Goal: Information Seeking & Learning: Learn about a topic

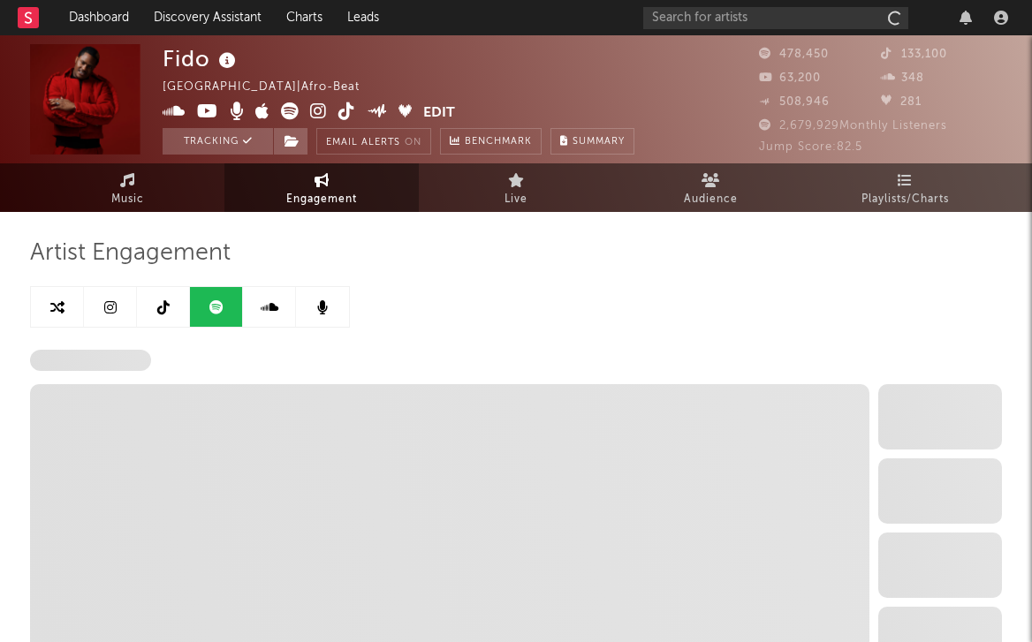
select select "6m"
select select "1w"
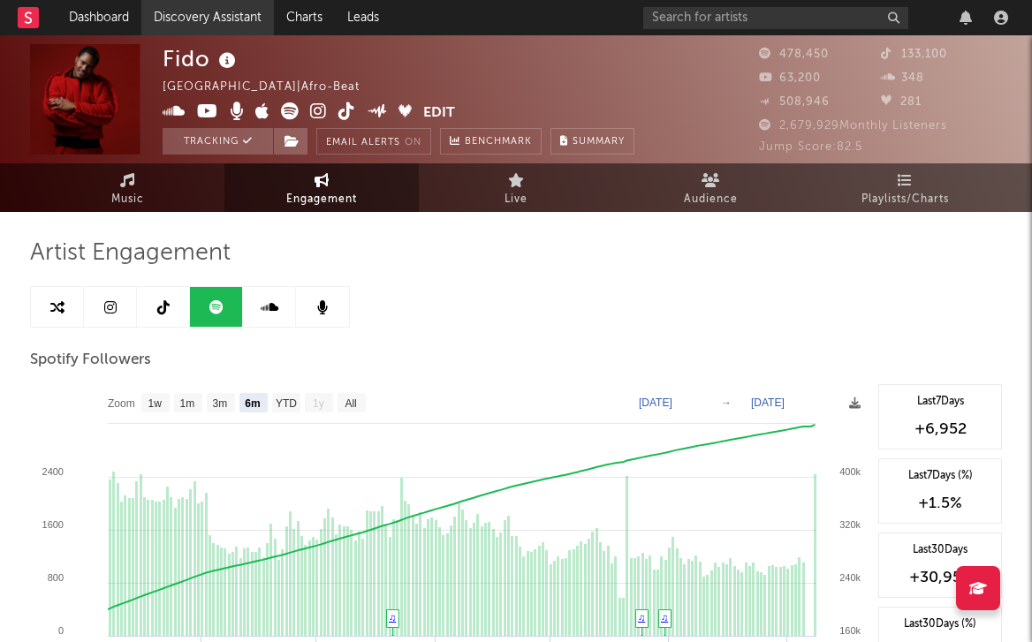
click at [210, 11] on link "Discovery Assistant" at bounding box center [207, 17] width 132 height 35
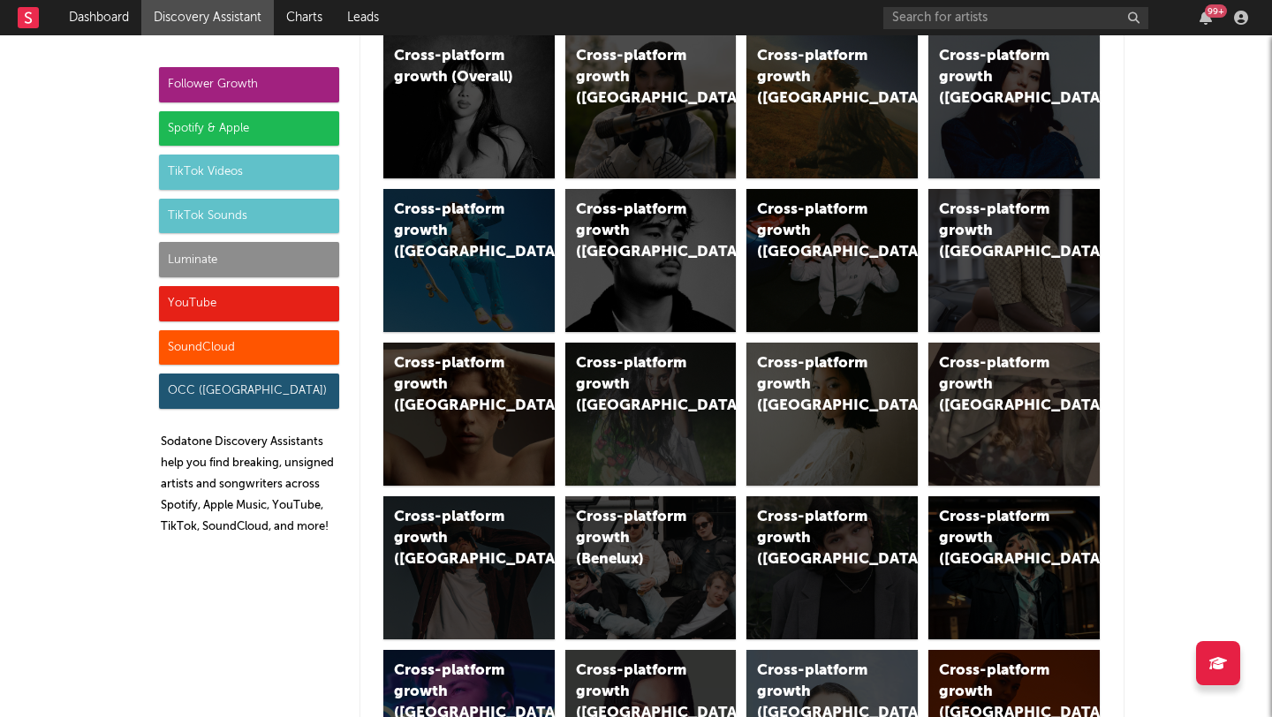
scroll to position [56, 0]
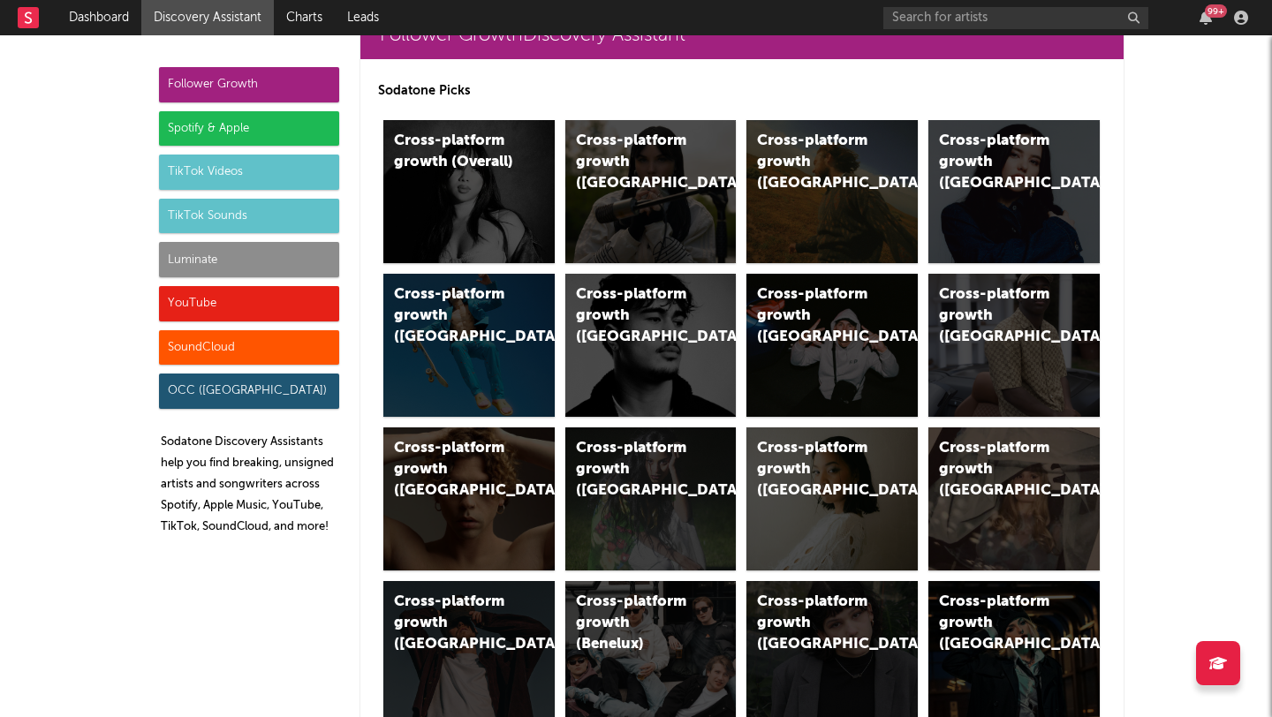
click at [202, 304] on div "YouTube" at bounding box center [249, 303] width 180 height 35
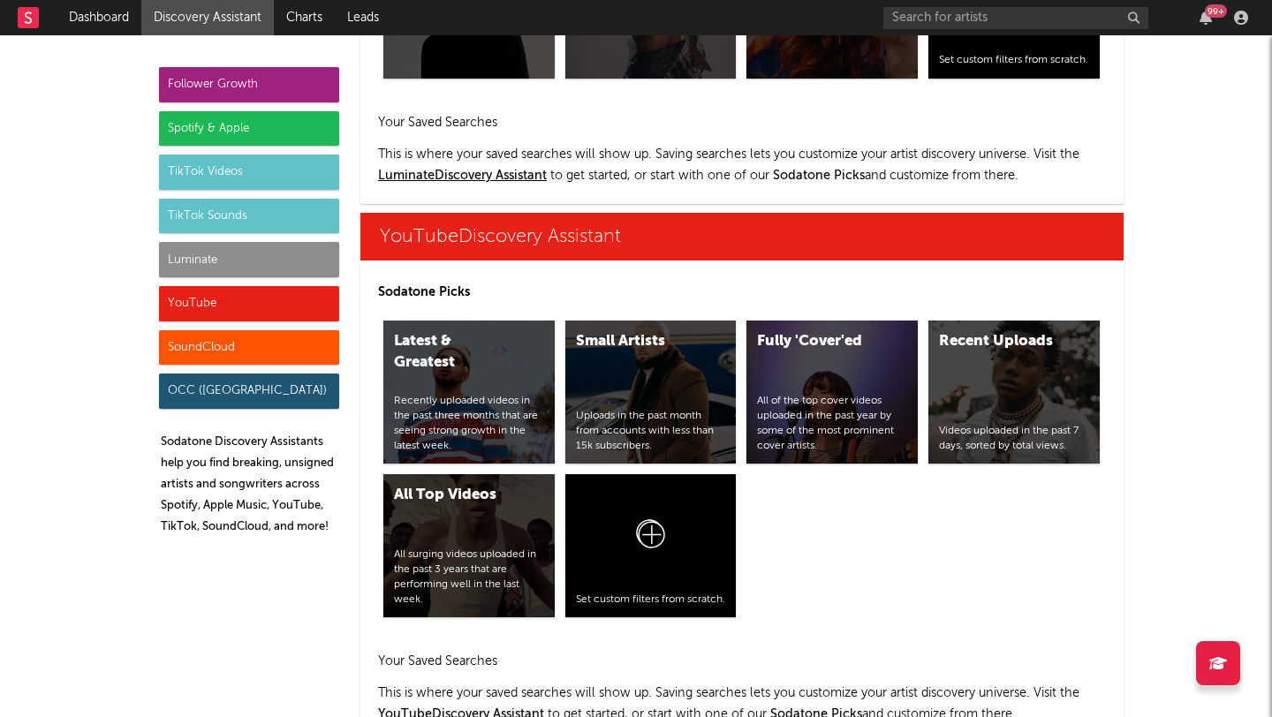
scroll to position [10064, 0]
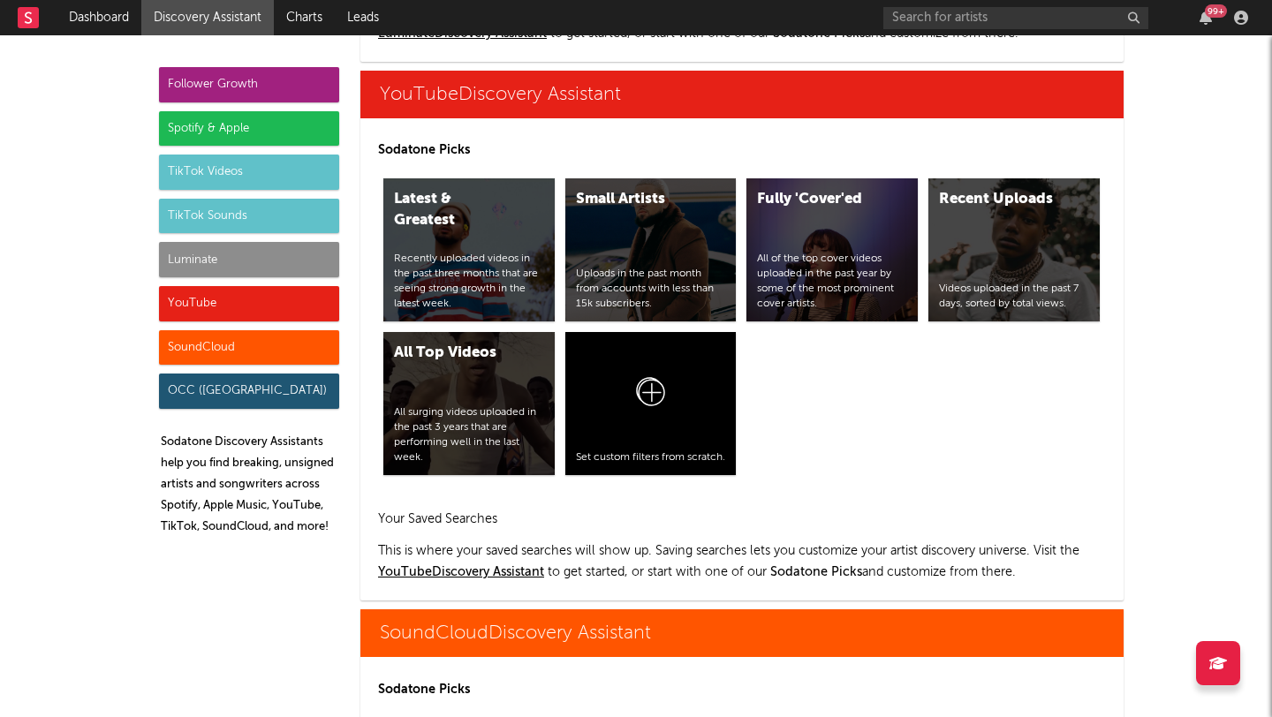
drag, startPoint x: 202, startPoint y: 304, endPoint x: 203, endPoint y: 346, distance: 42.4
click at [203, 346] on div "SoundCloud" at bounding box center [249, 347] width 180 height 35
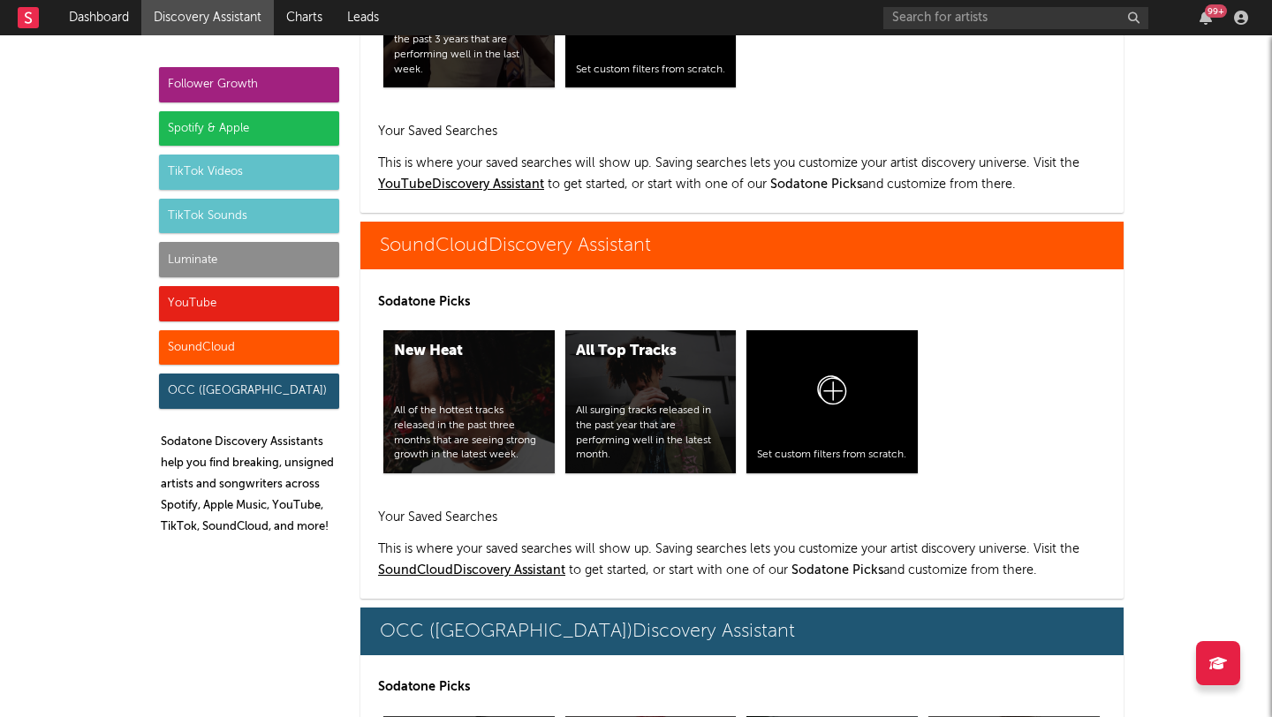
scroll to position [10603, 0]
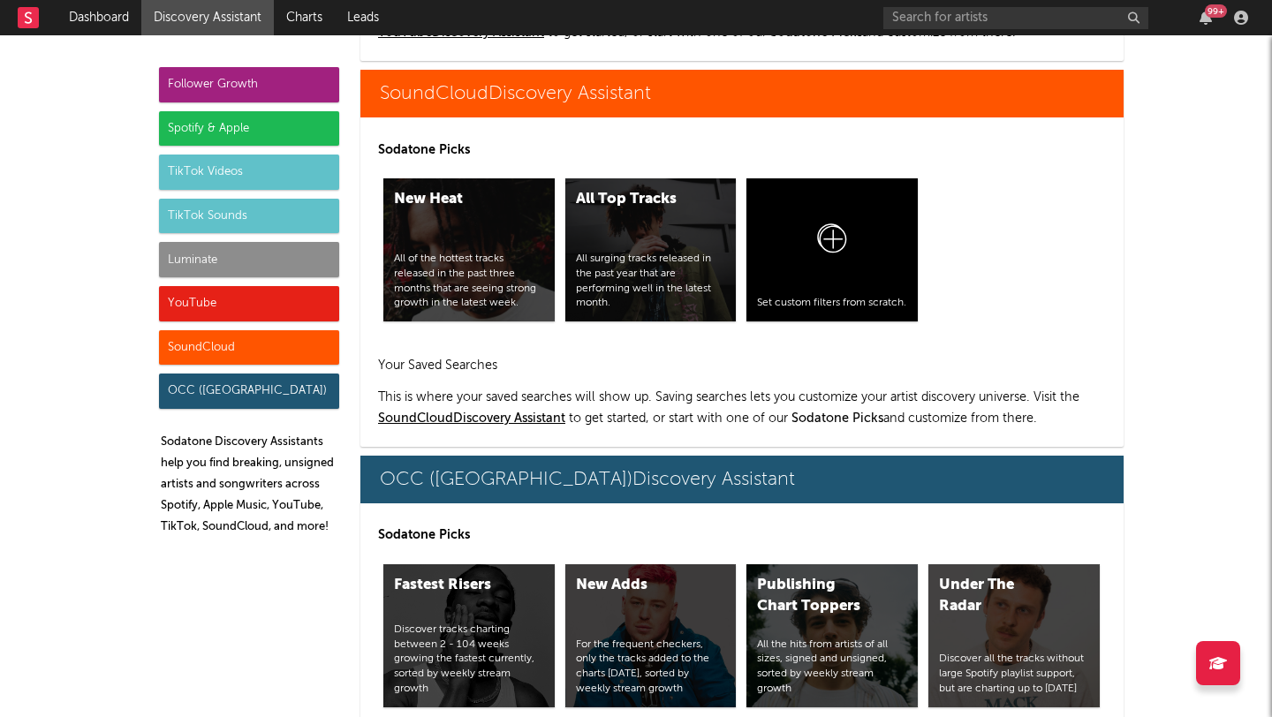
drag, startPoint x: 203, startPoint y: 346, endPoint x: 203, endPoint y: 385, distance: 38.9
click at [203, 385] on div "OCC (UK)" at bounding box center [249, 391] width 180 height 35
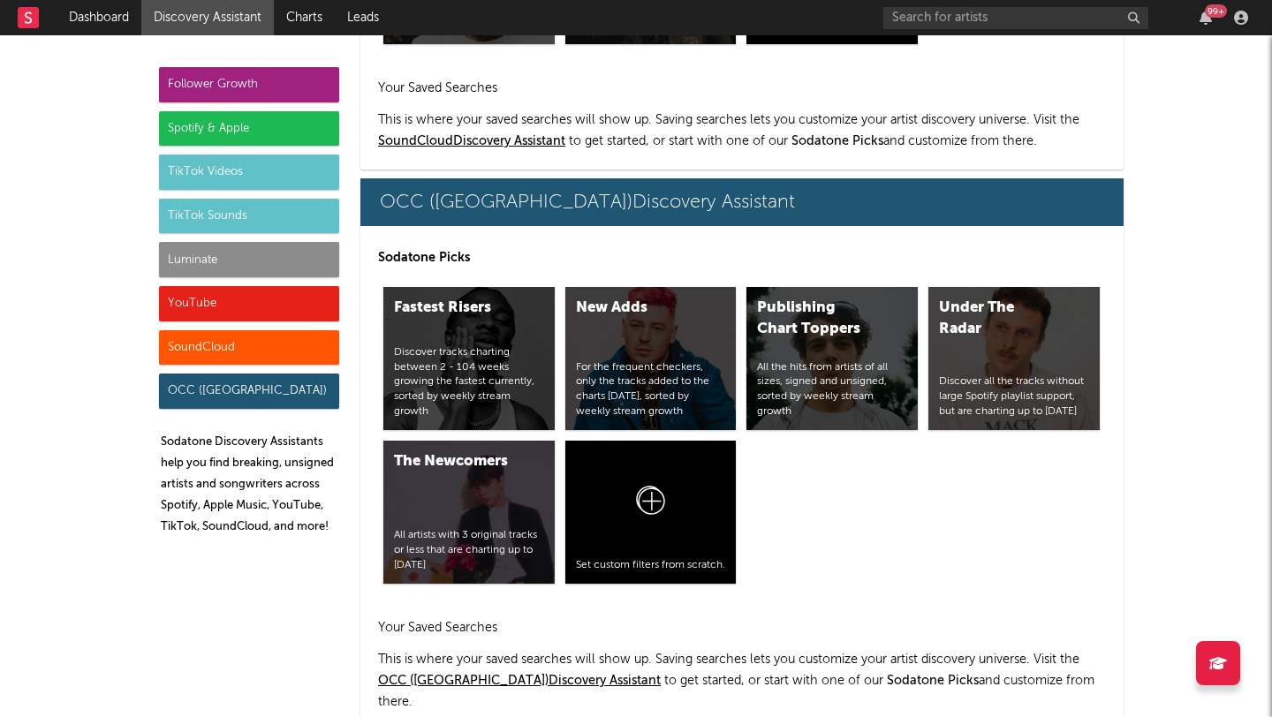
scroll to position [10882, 0]
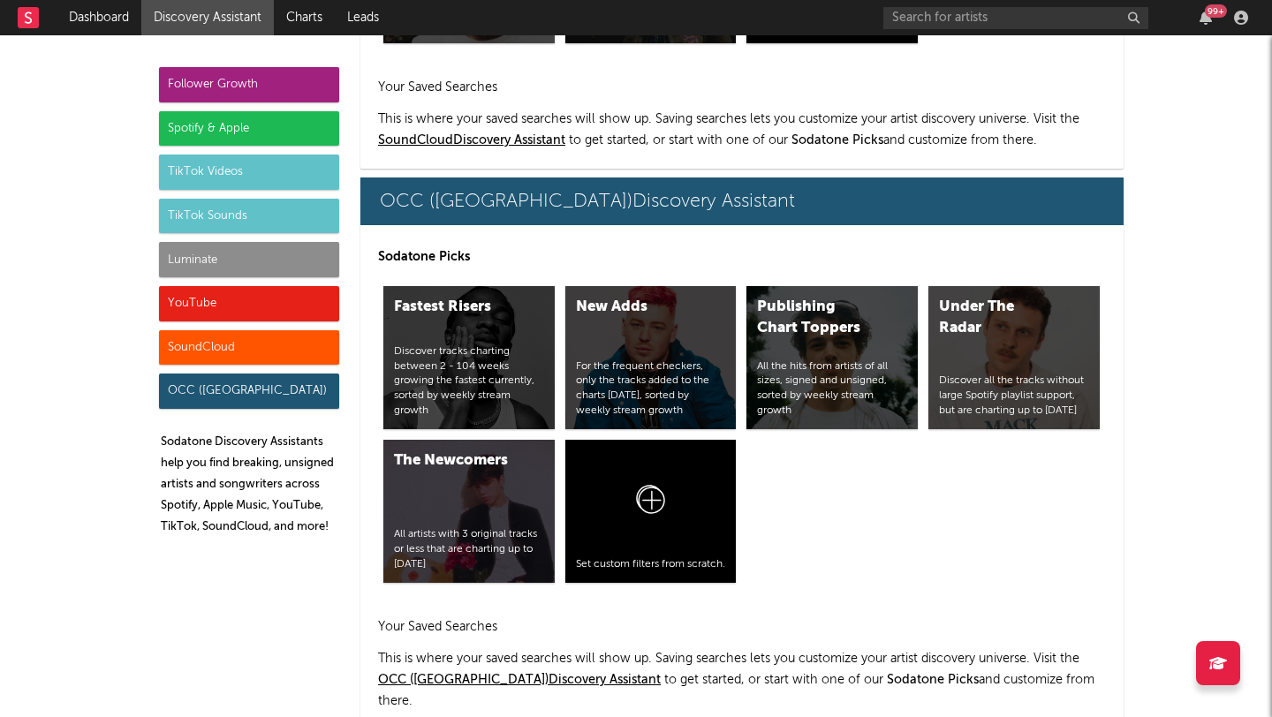
drag, startPoint x: 203, startPoint y: 385, endPoint x: 186, endPoint y: 181, distance: 204.7
click at [186, 181] on div "TikTok Videos" at bounding box center [249, 172] width 180 height 35
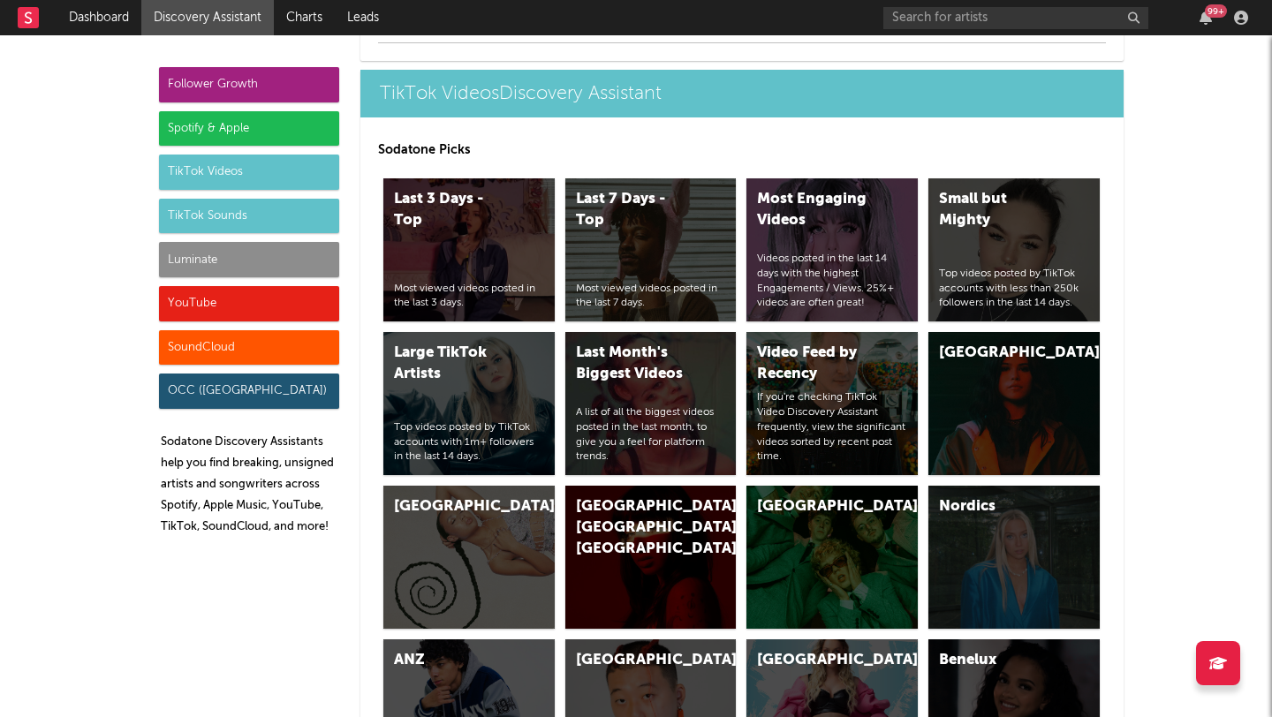
drag, startPoint x: 186, startPoint y: 181, endPoint x: 203, endPoint y: 249, distance: 70.0
click at [203, 249] on div "Luminate" at bounding box center [249, 259] width 180 height 35
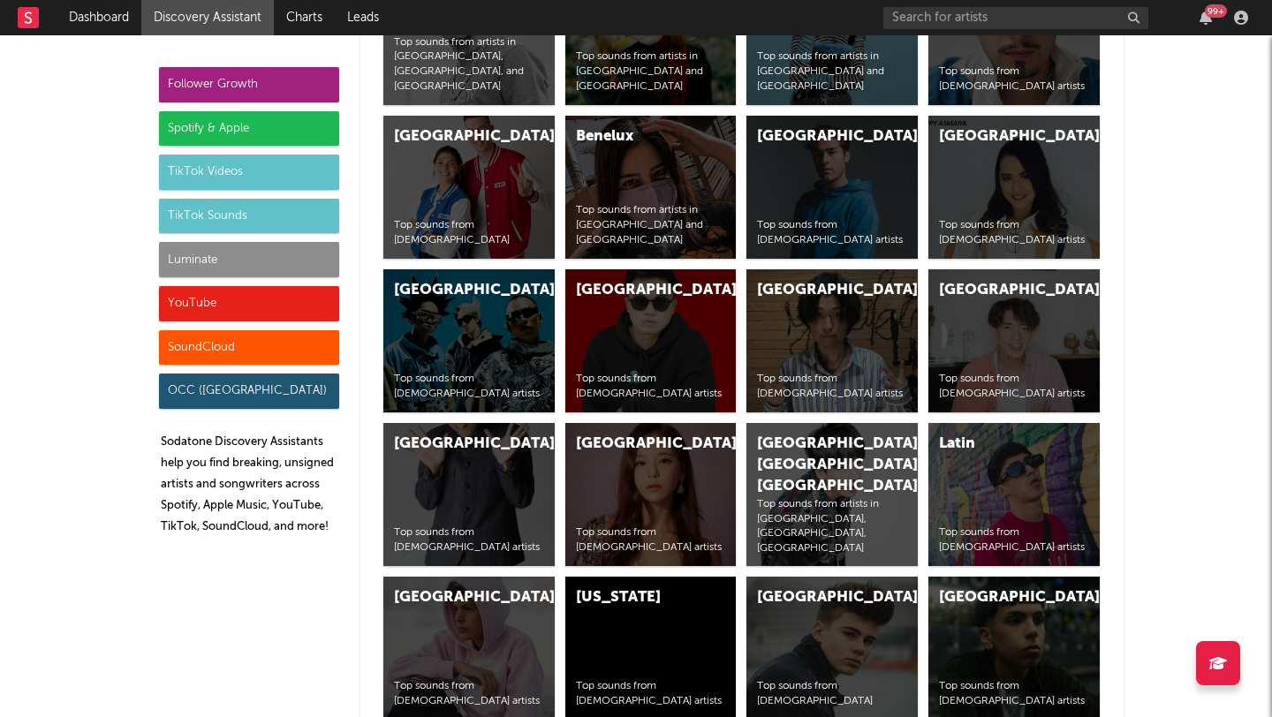
scroll to position [7848, 0]
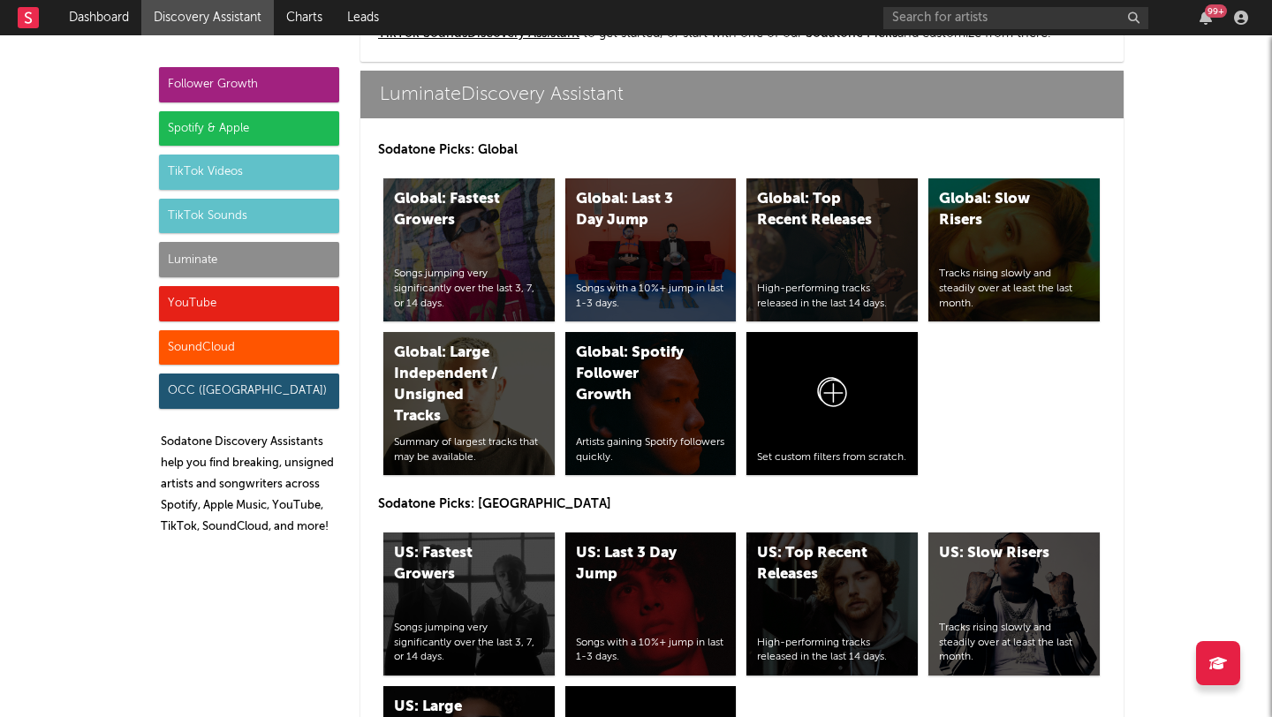
click at [243, 88] on div "Follower Growth" at bounding box center [249, 84] width 180 height 35
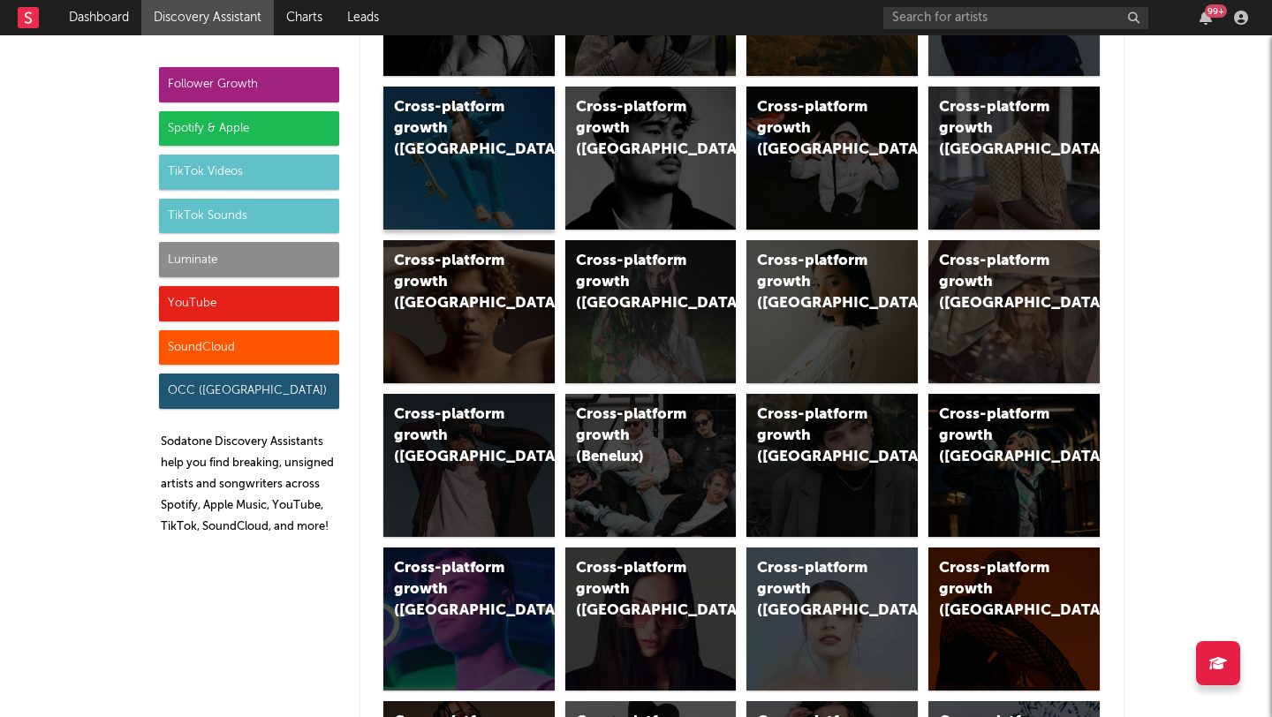
scroll to position [0, 0]
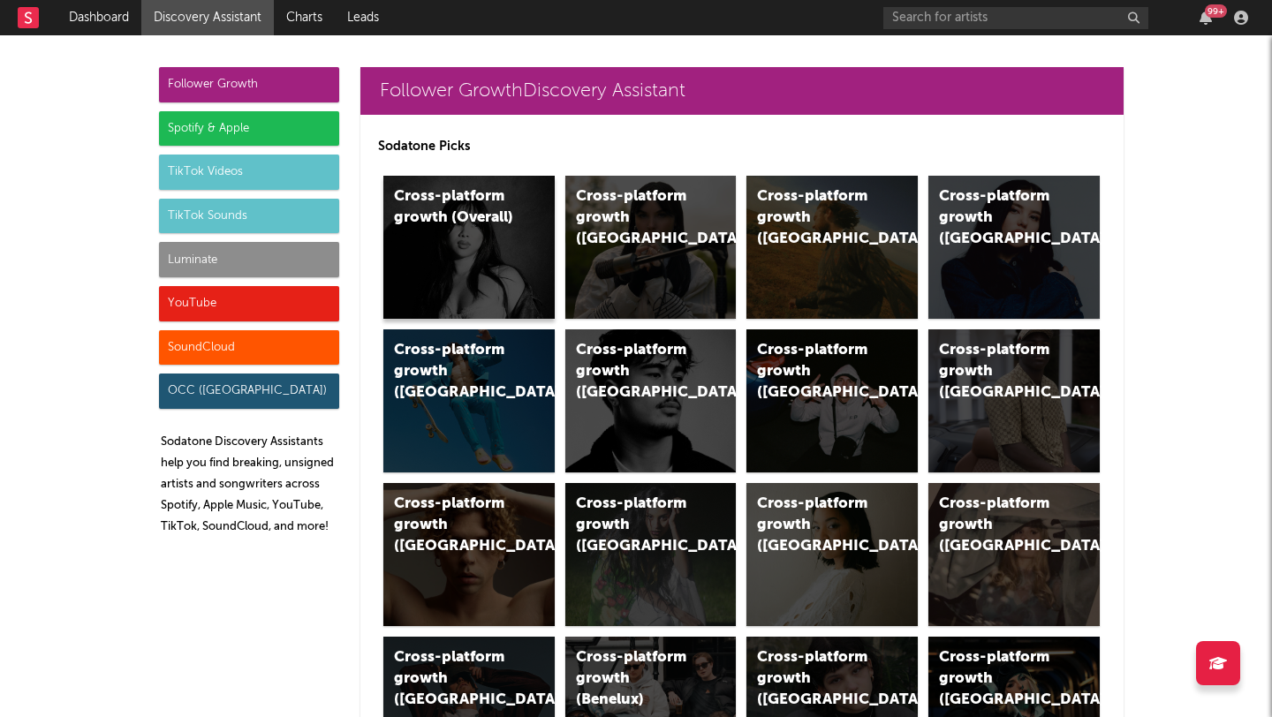
click at [444, 238] on div "Cross-platform growth (Overall)" at bounding box center [468, 247] width 171 height 143
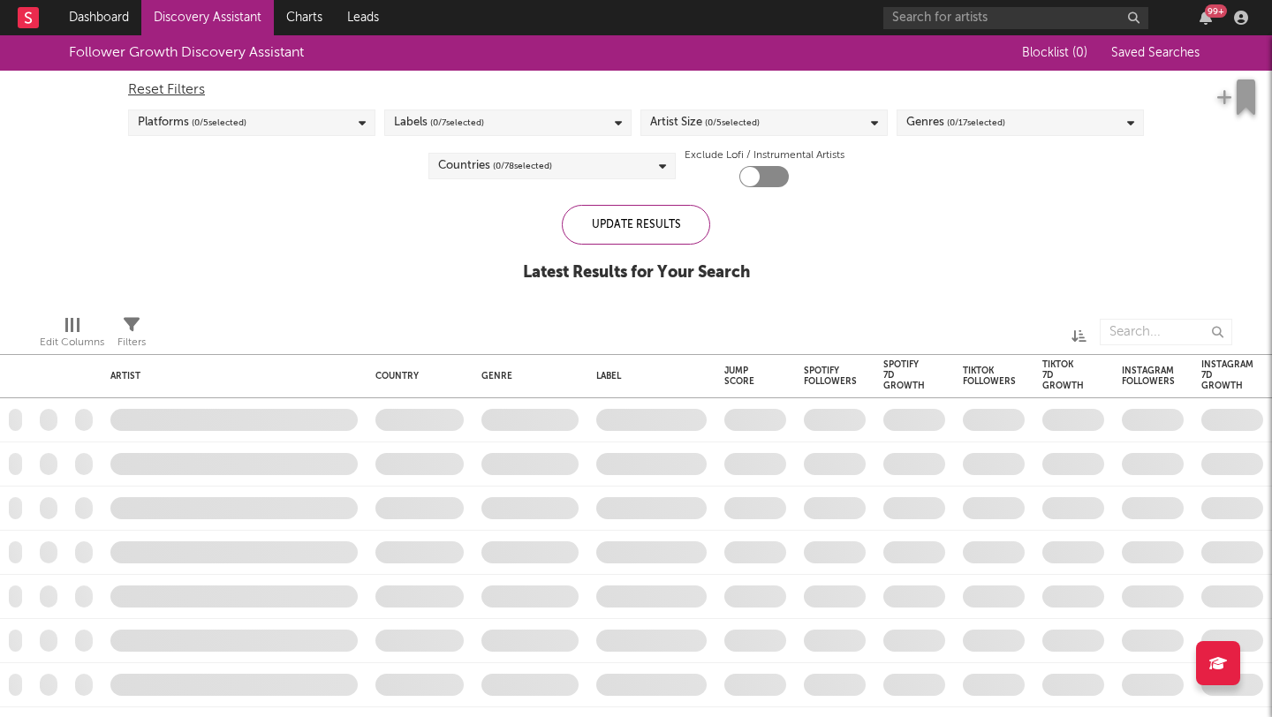
checkbox input "true"
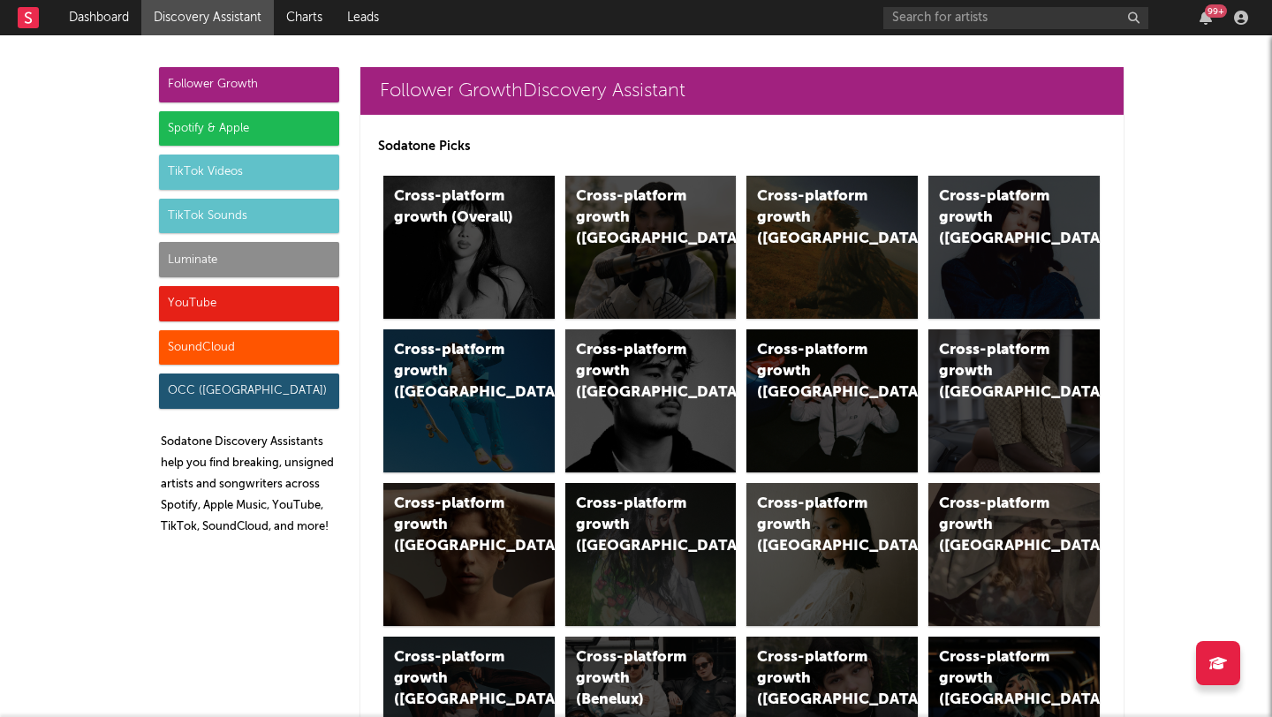
click at [197, 117] on div "Spotify & Apple" at bounding box center [249, 128] width 180 height 35
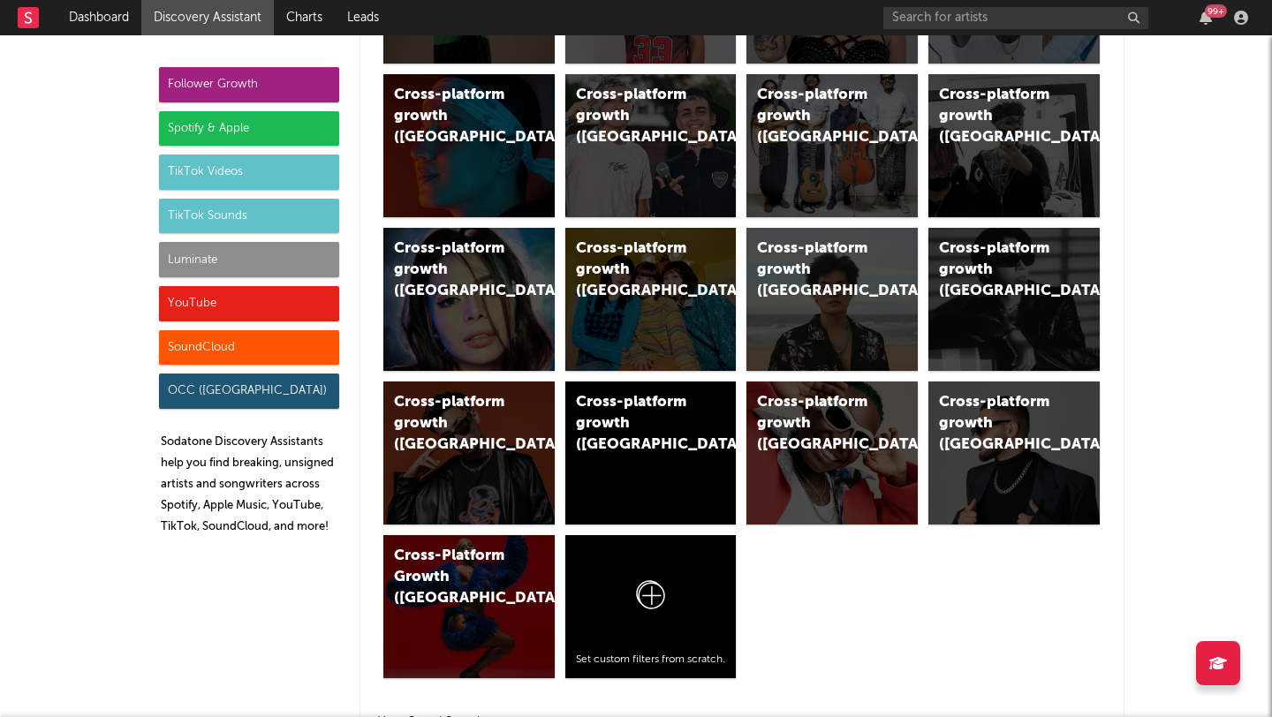
scroll to position [1766, 0]
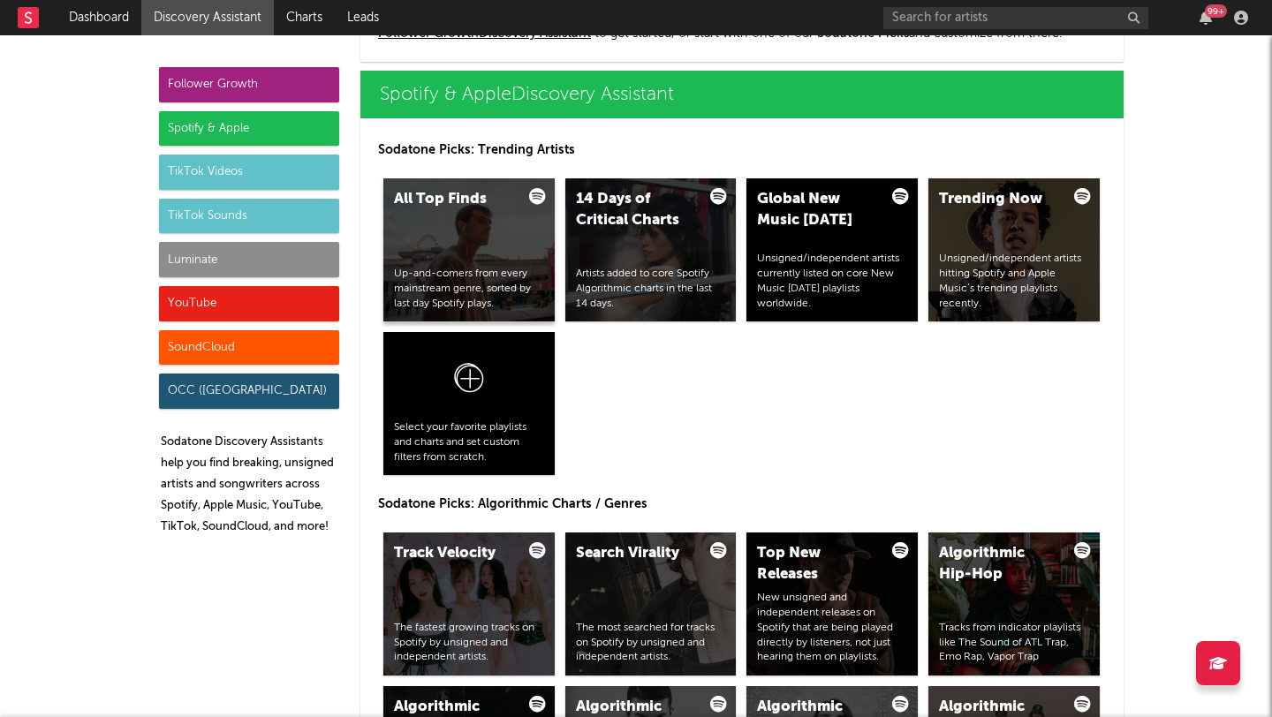
click at [495, 232] on div "All Top Finds Up-and-comers from every mainstream genre, sorted by last day Spo…" at bounding box center [468, 249] width 171 height 143
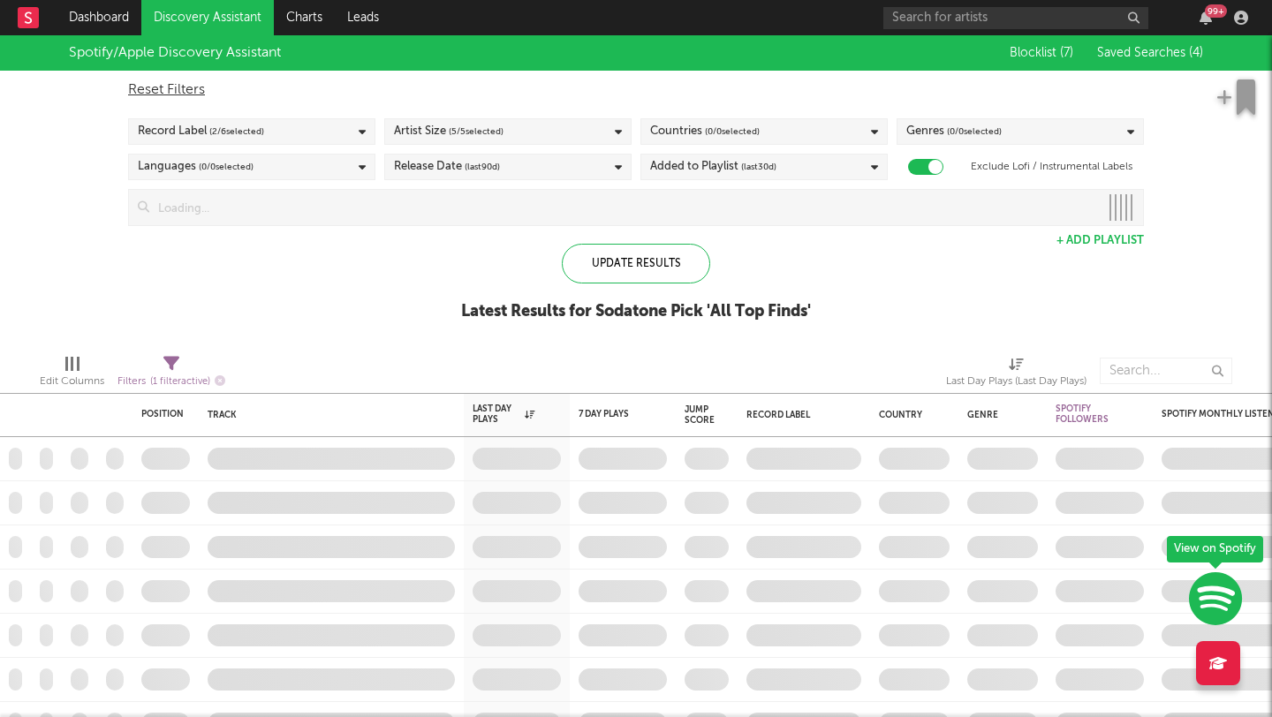
checkbox input "true"
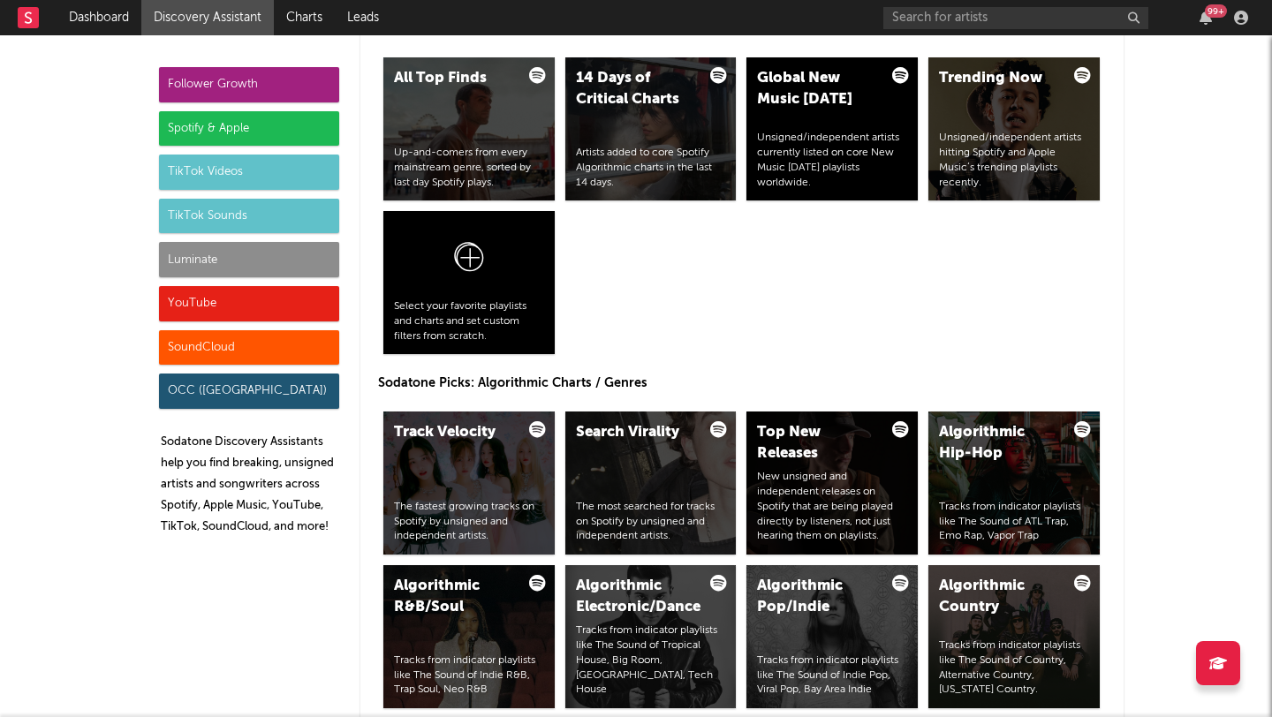
scroll to position [1883, 0]
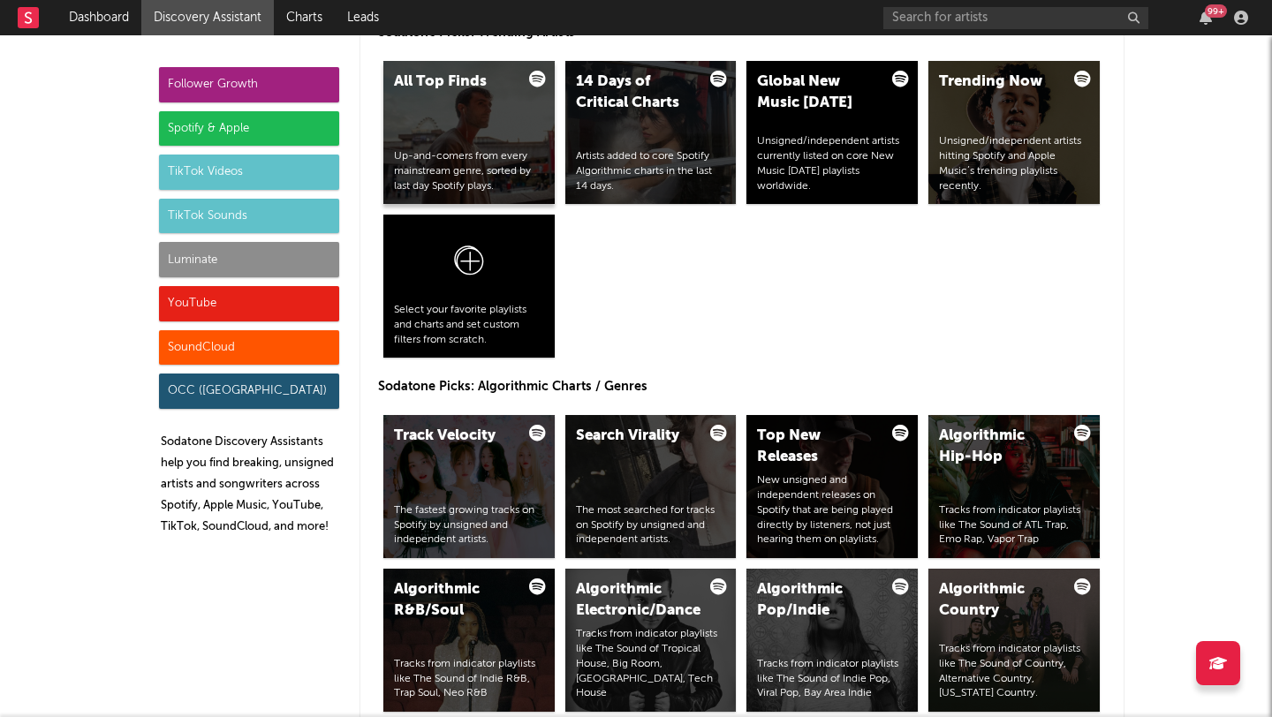
click at [440, 116] on div "All Top Finds Up-and-comers from every mainstream genre, sorted by last day Spo…" at bounding box center [468, 132] width 171 height 143
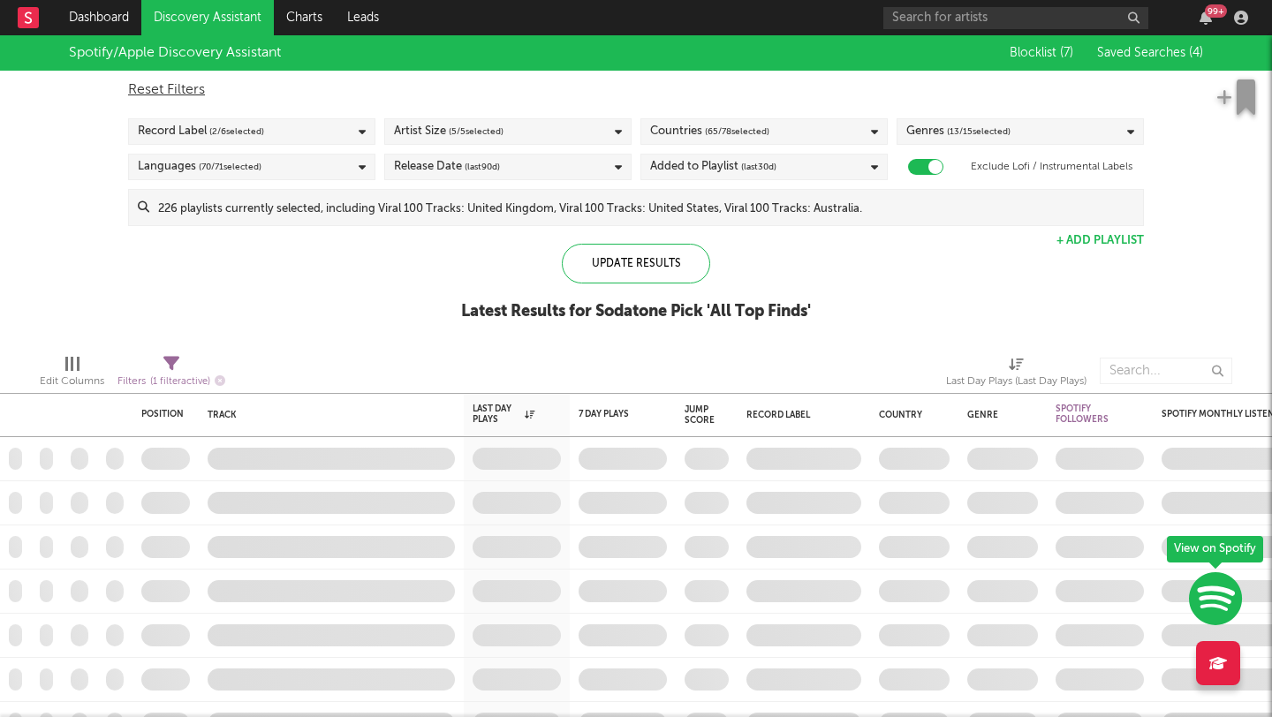
checkbox input "true"
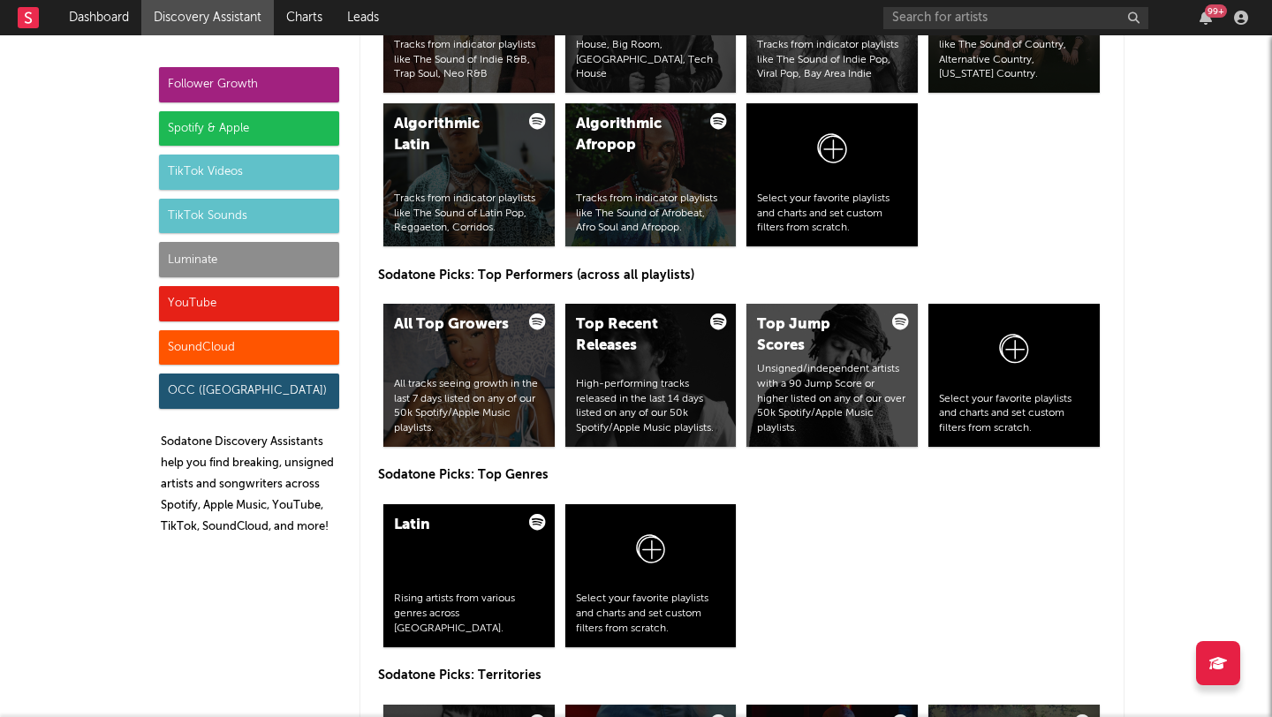
scroll to position [2968, 0]
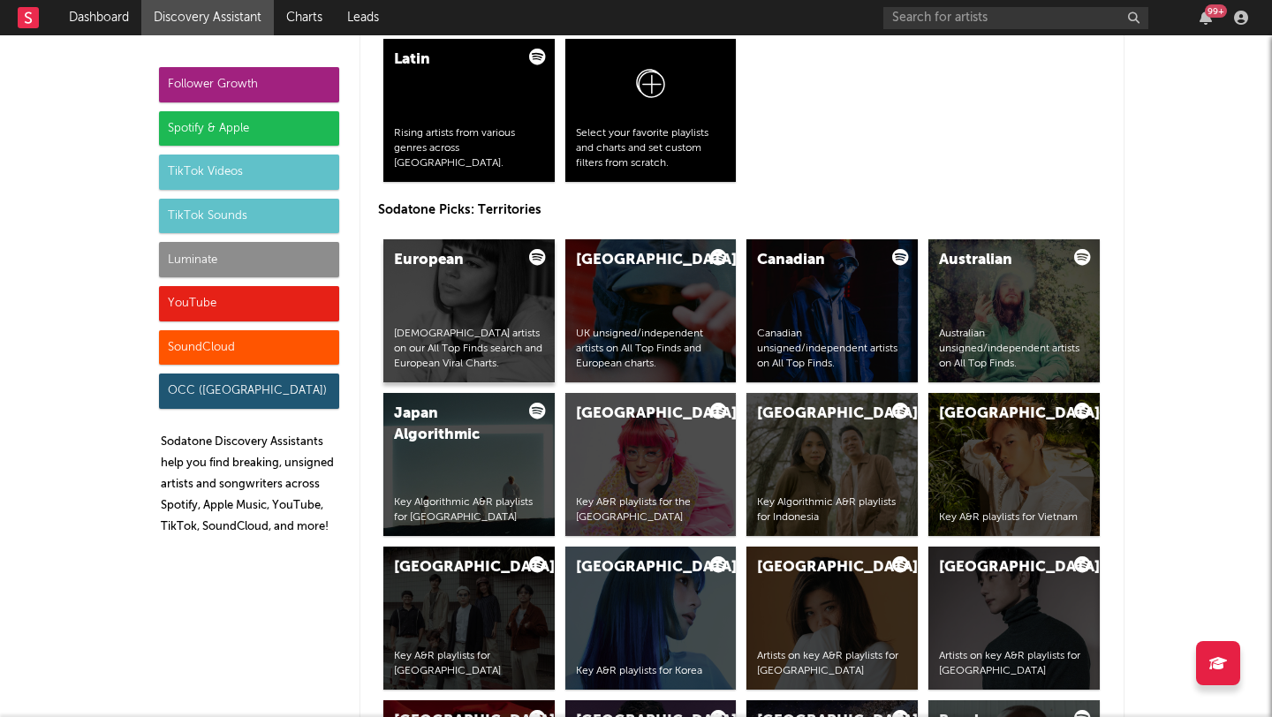
click at [490, 342] on div "European artists on our All Top Finds search and European Viral Charts." at bounding box center [469, 349] width 150 height 44
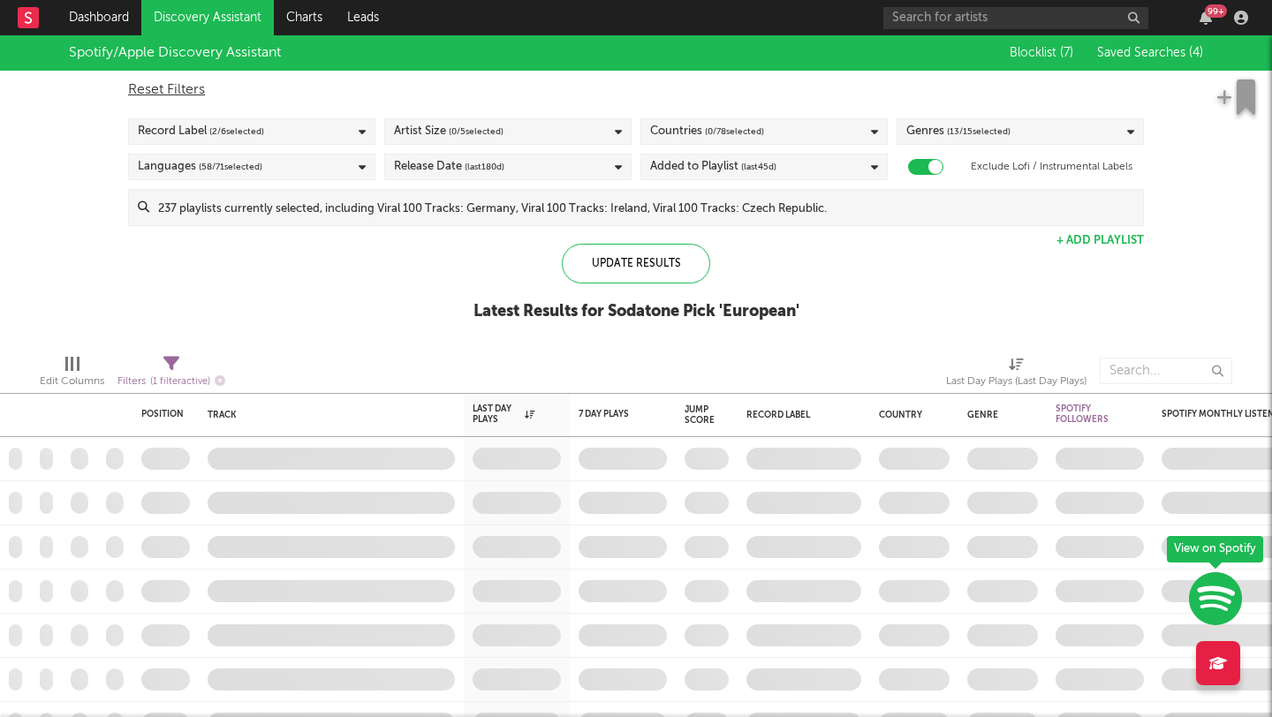
checkbox input "true"
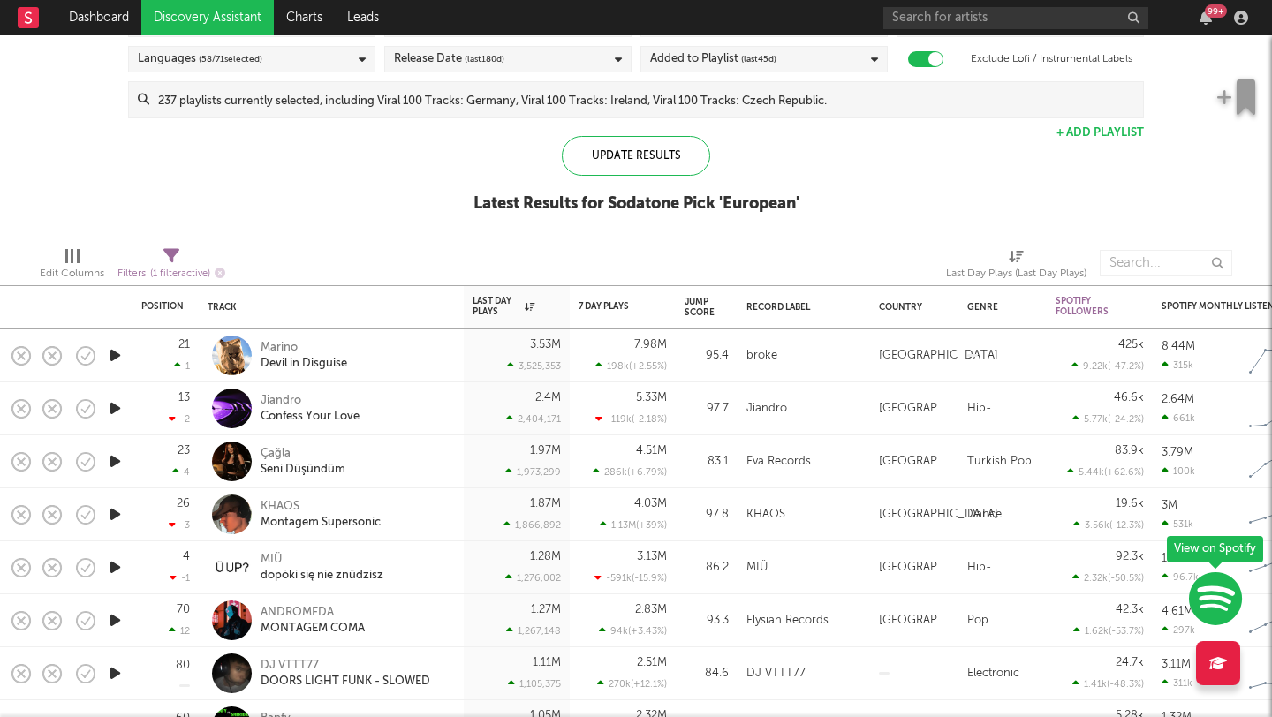
click at [178, 11] on link "Discovery Assistant" at bounding box center [207, 17] width 132 height 35
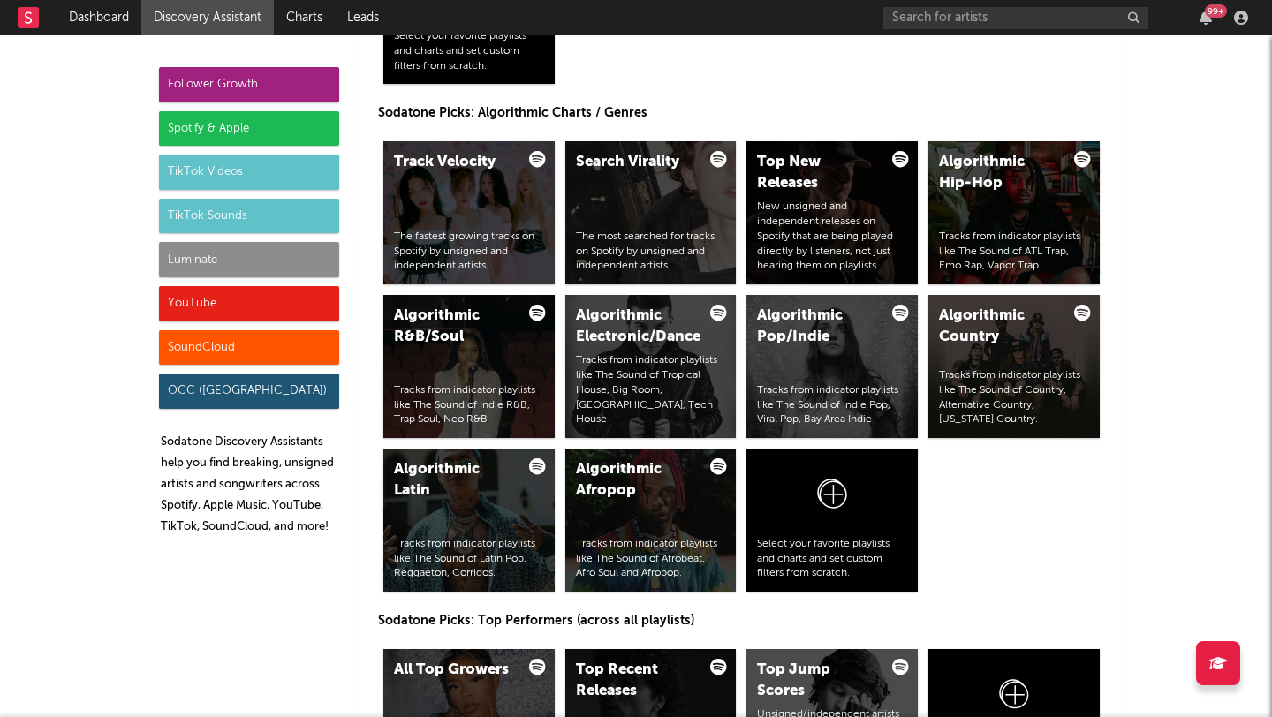
scroll to position [2107, 0]
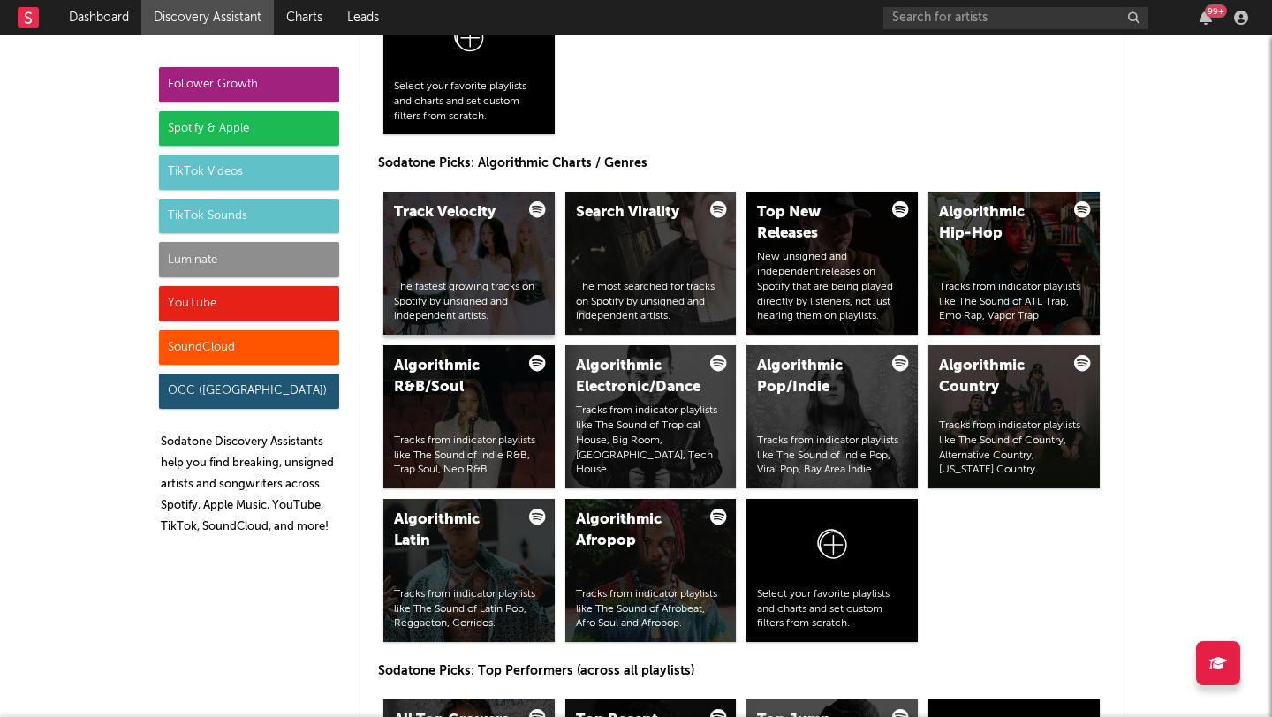
click at [472, 280] on div "The fastest growing tracks on Spotify by unsigned and independent artists." at bounding box center [469, 302] width 150 height 44
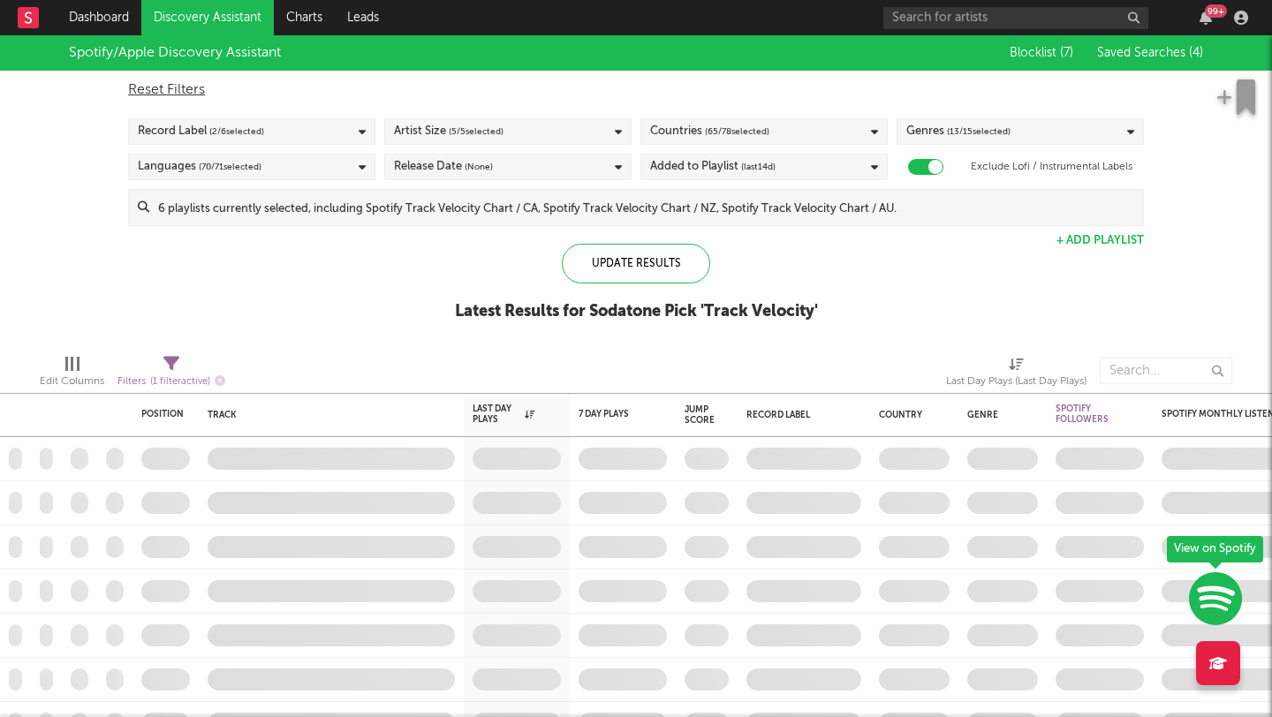
checkbox input "true"
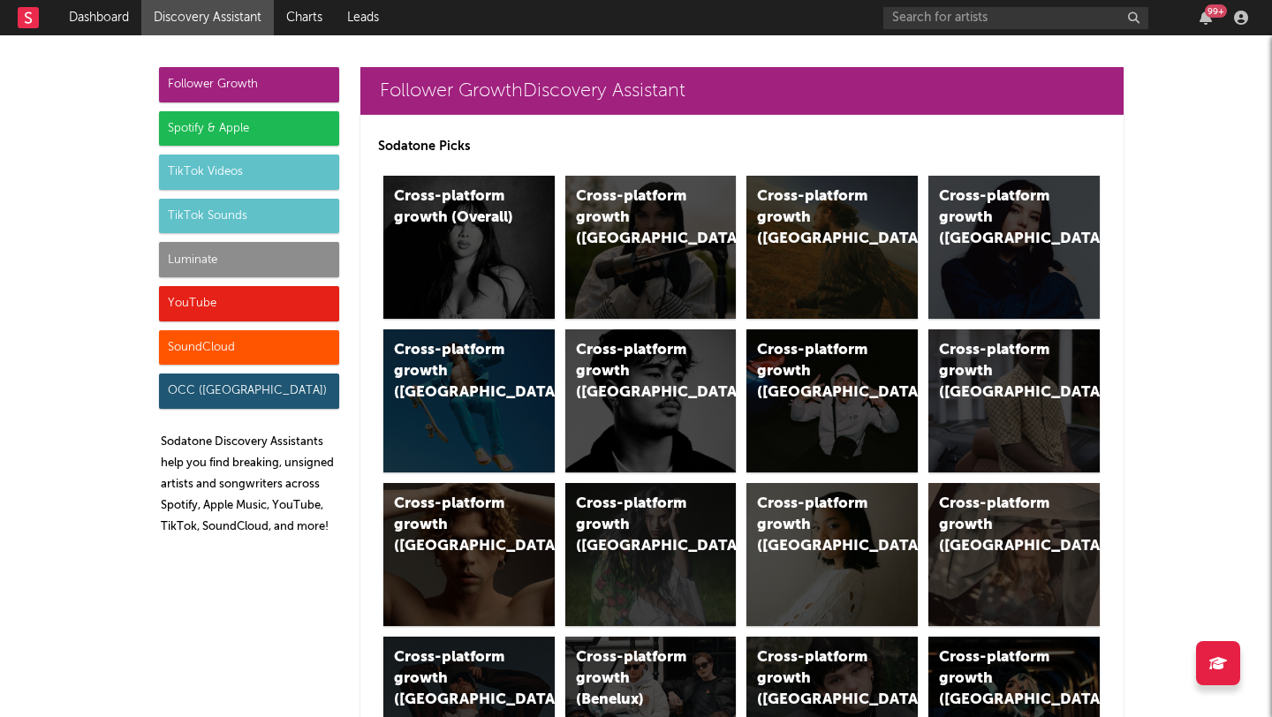
click at [268, 134] on div "Spotify & Apple" at bounding box center [249, 128] width 180 height 35
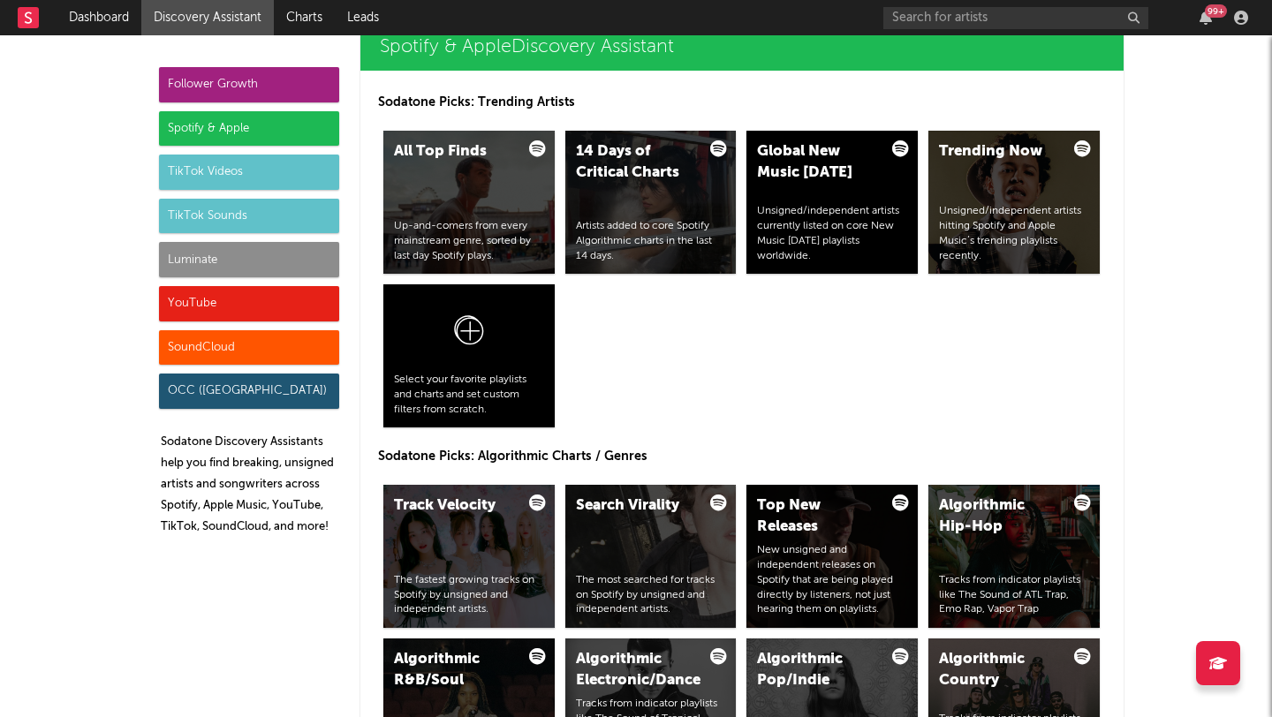
scroll to position [1810, 0]
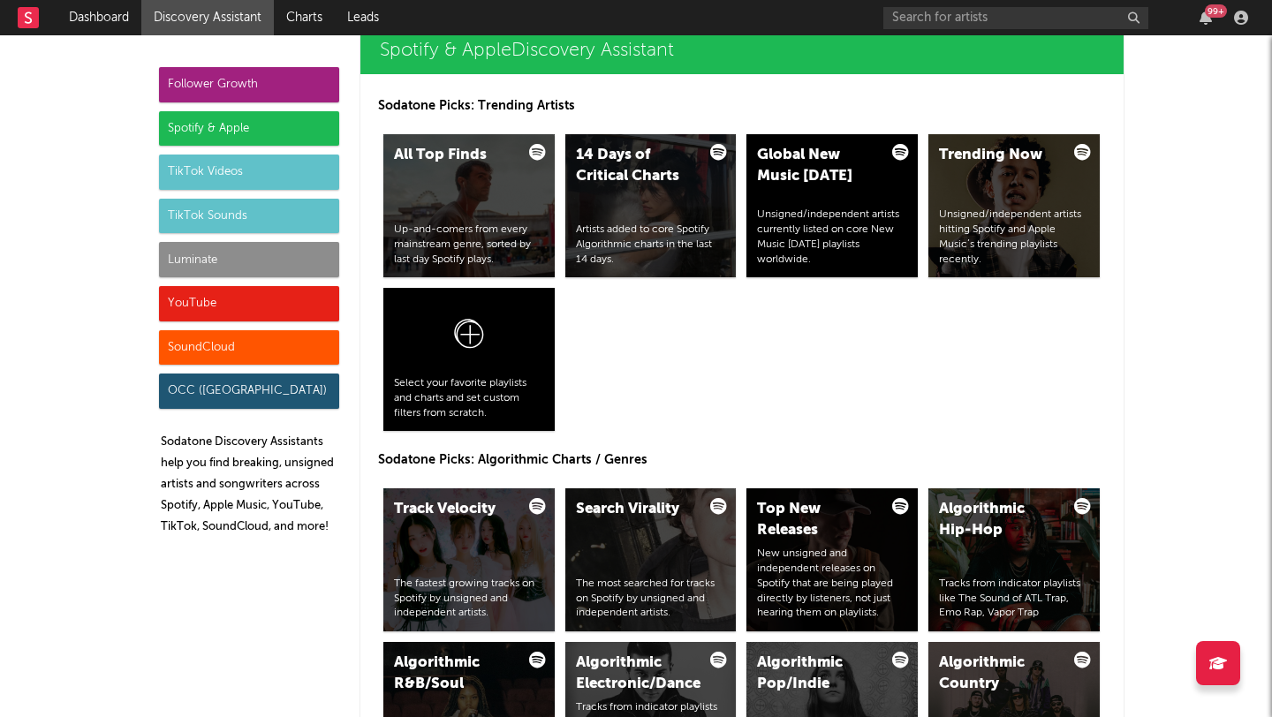
click at [179, 207] on div "TikTok Sounds" at bounding box center [249, 216] width 180 height 35
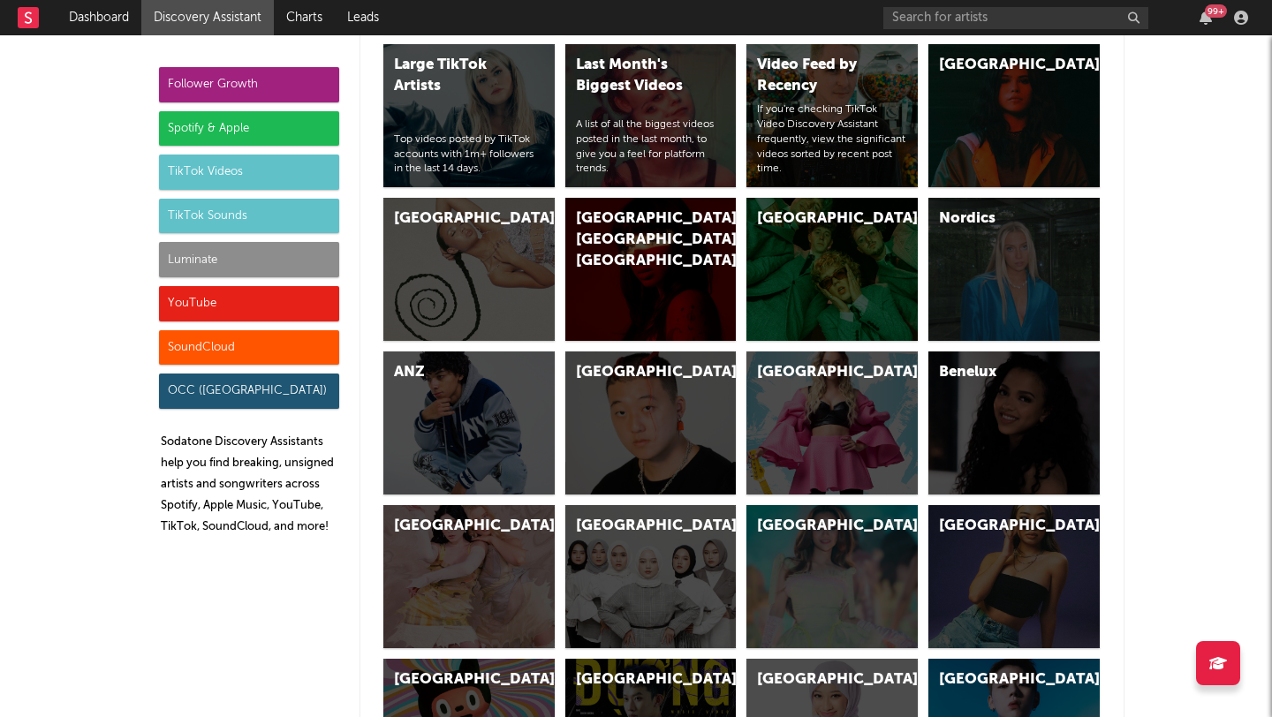
scroll to position [6078, 0]
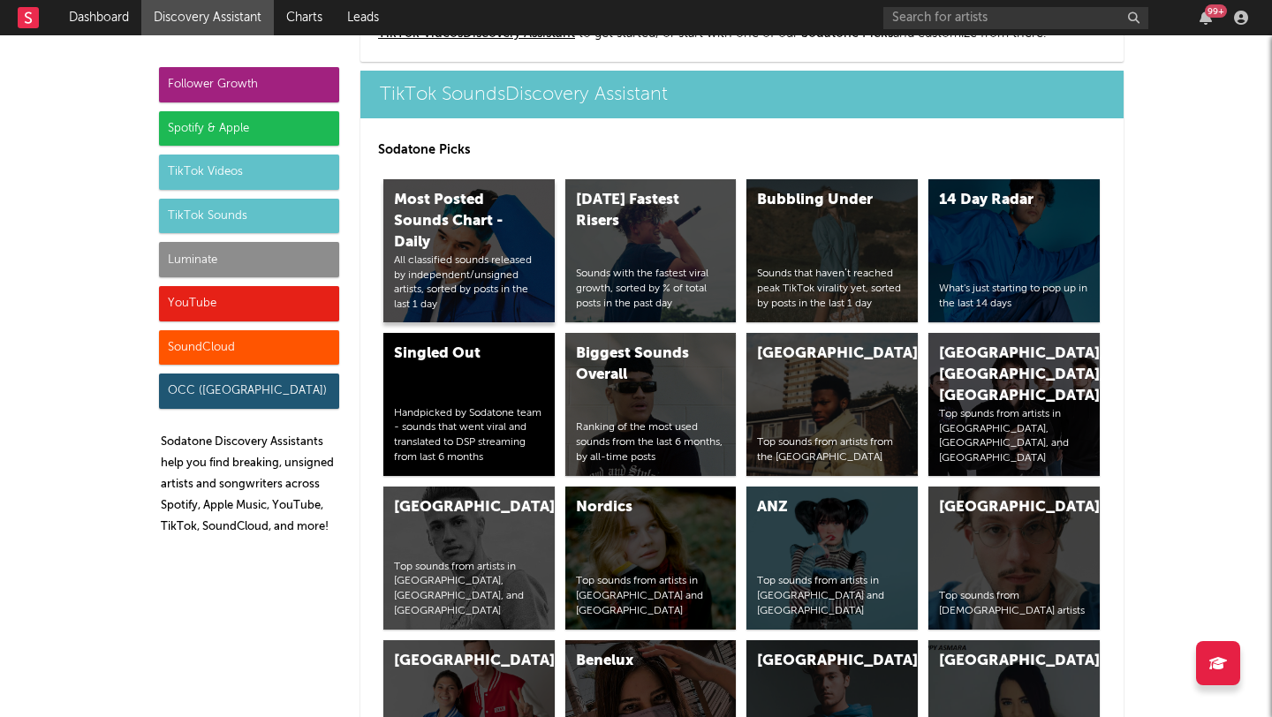
click at [473, 231] on div "Most Posted Sounds Chart - Daily" at bounding box center [454, 222] width 120 height 64
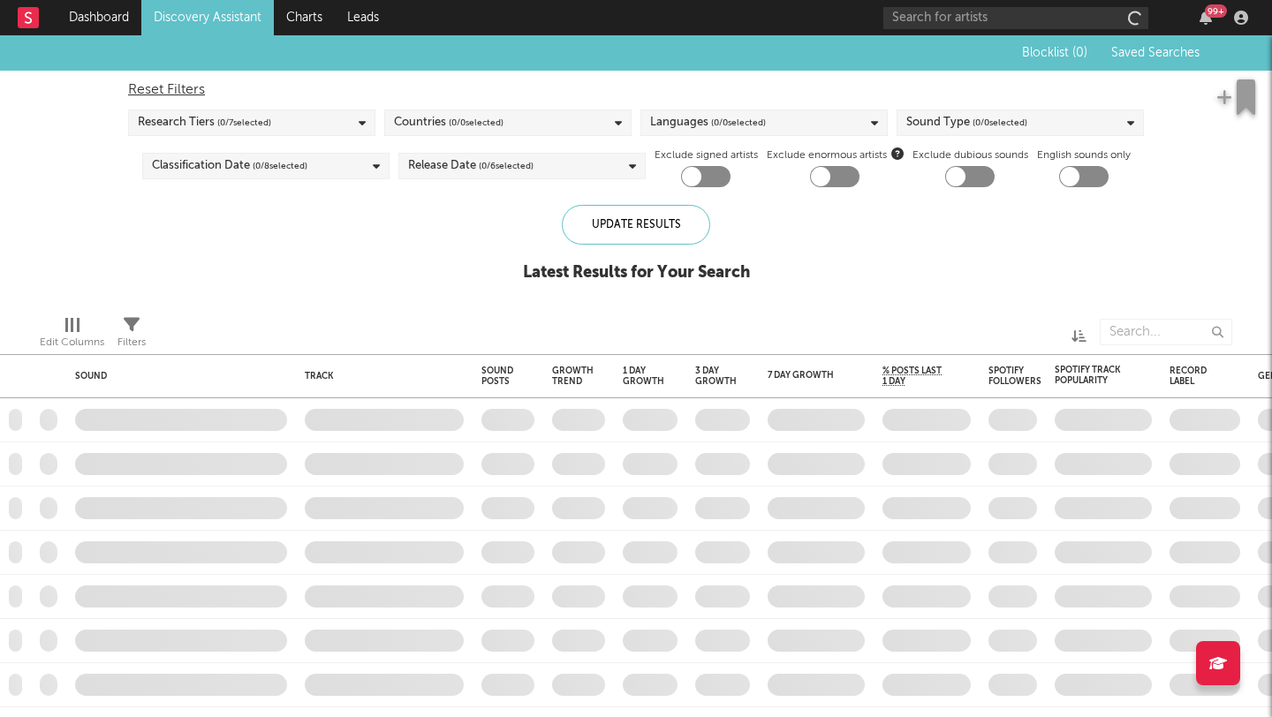
checkbox input "true"
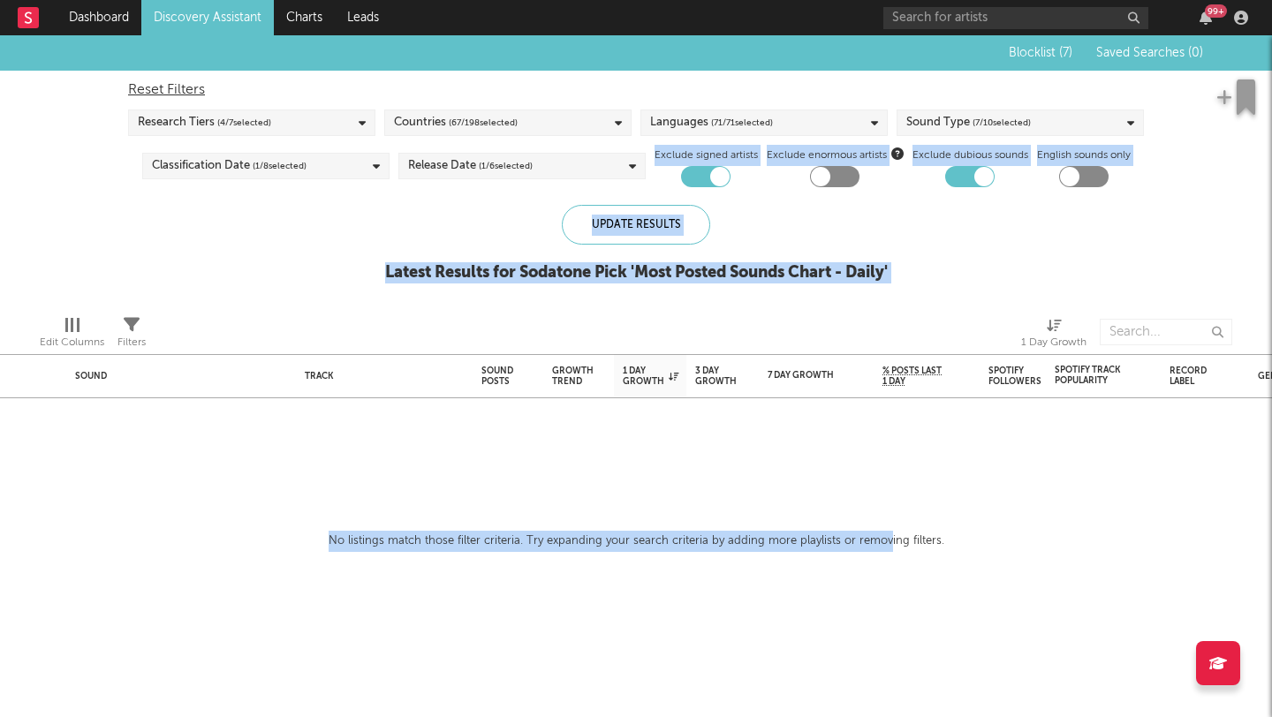
drag, startPoint x: 95, startPoint y: 123, endPoint x: 881, endPoint y: 540, distance: 889.0
click at [883, 541] on div "Sound Track Sound Posts Growth Trend 1 Day Growth 3 Day Growth 7 Day Growth WoW…" at bounding box center [636, 376] width 1272 height 682
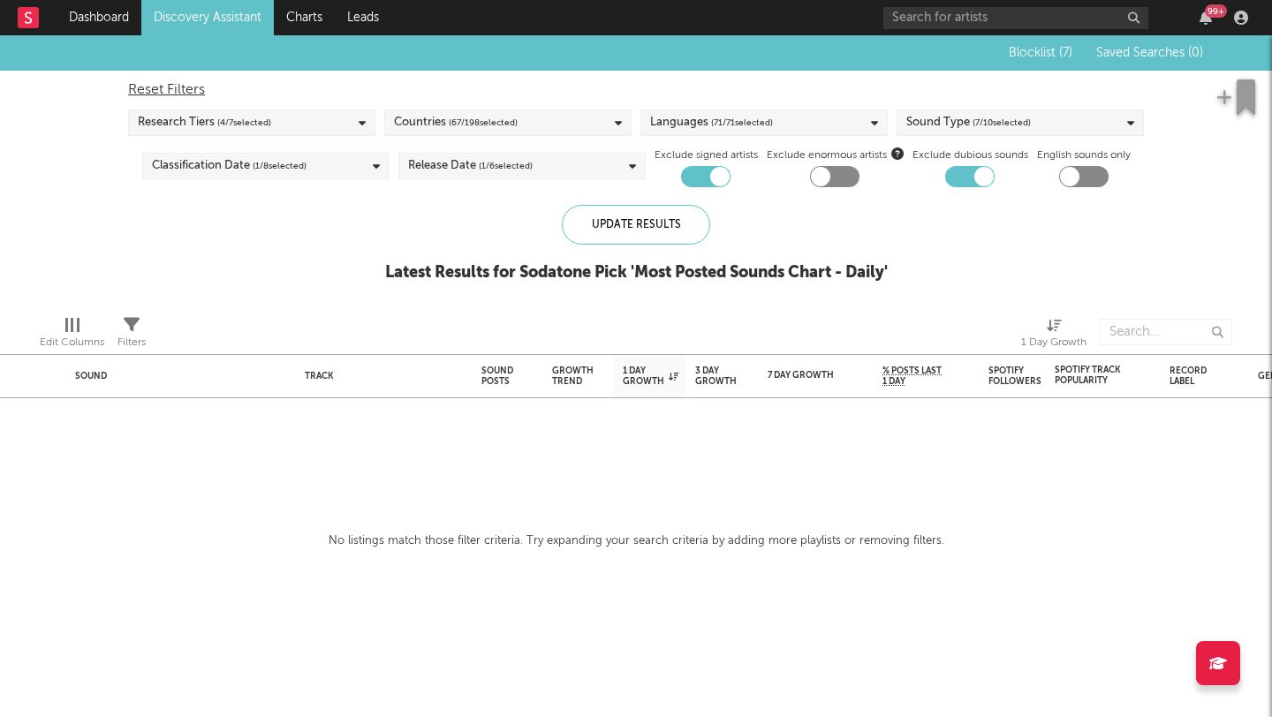
click at [1031, 518] on div "Sound Track Sound Posts Growth Trend 1 Day Growth 3 Day Growth 7 Day Growth WoW…" at bounding box center [636, 376] width 1272 height 682
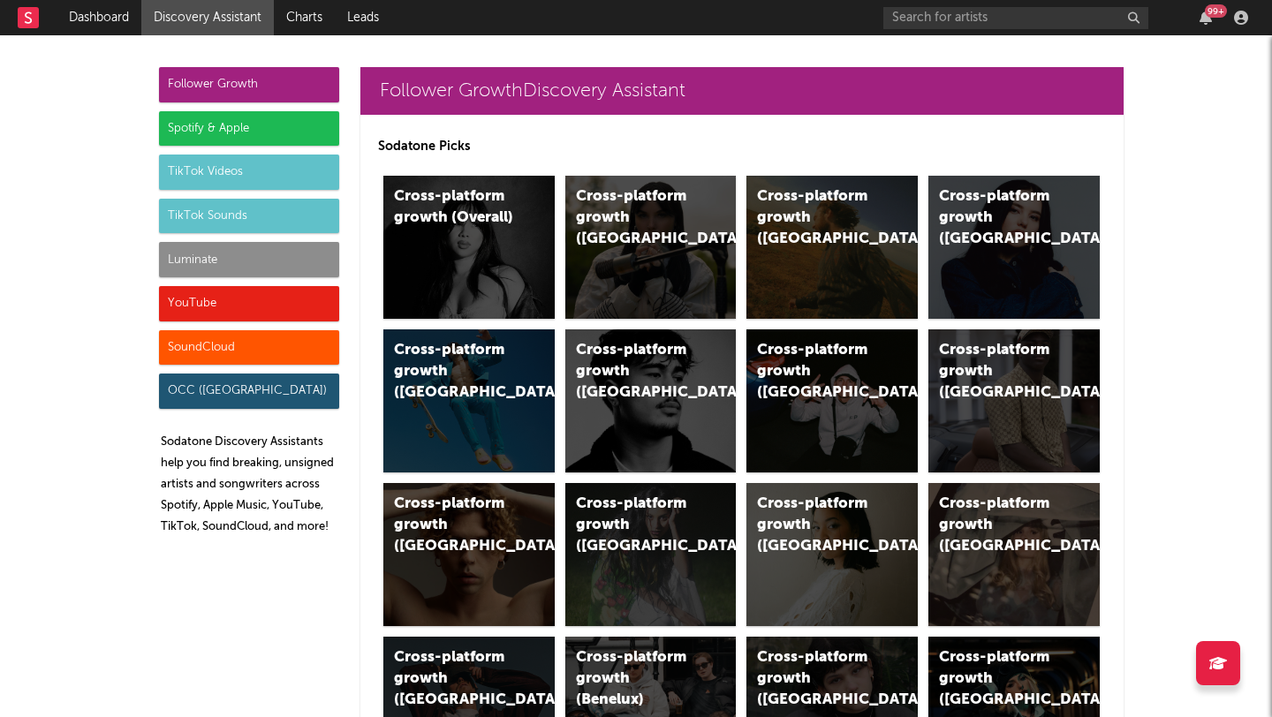
click at [173, 214] on div "TikTok Sounds" at bounding box center [249, 216] width 180 height 35
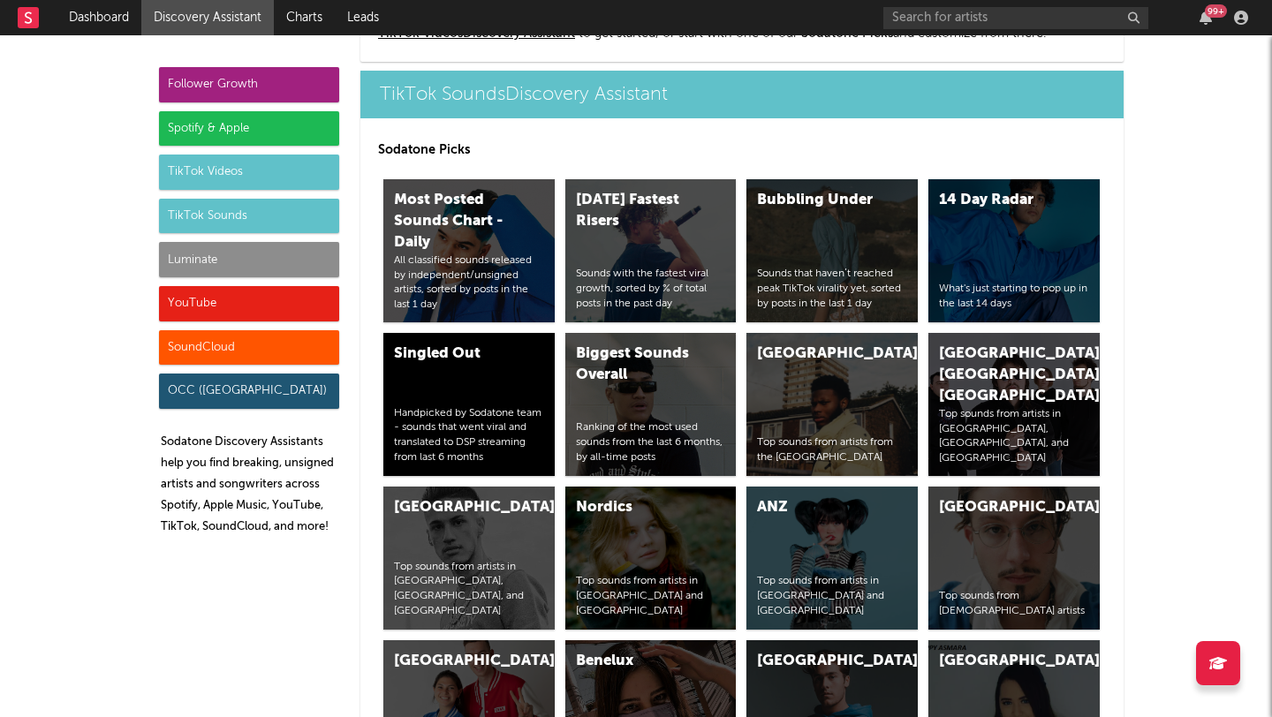
scroll to position [6078, 0]
click at [464, 215] on div "Most Posted Sounds Chart - Daily" at bounding box center [454, 222] width 120 height 64
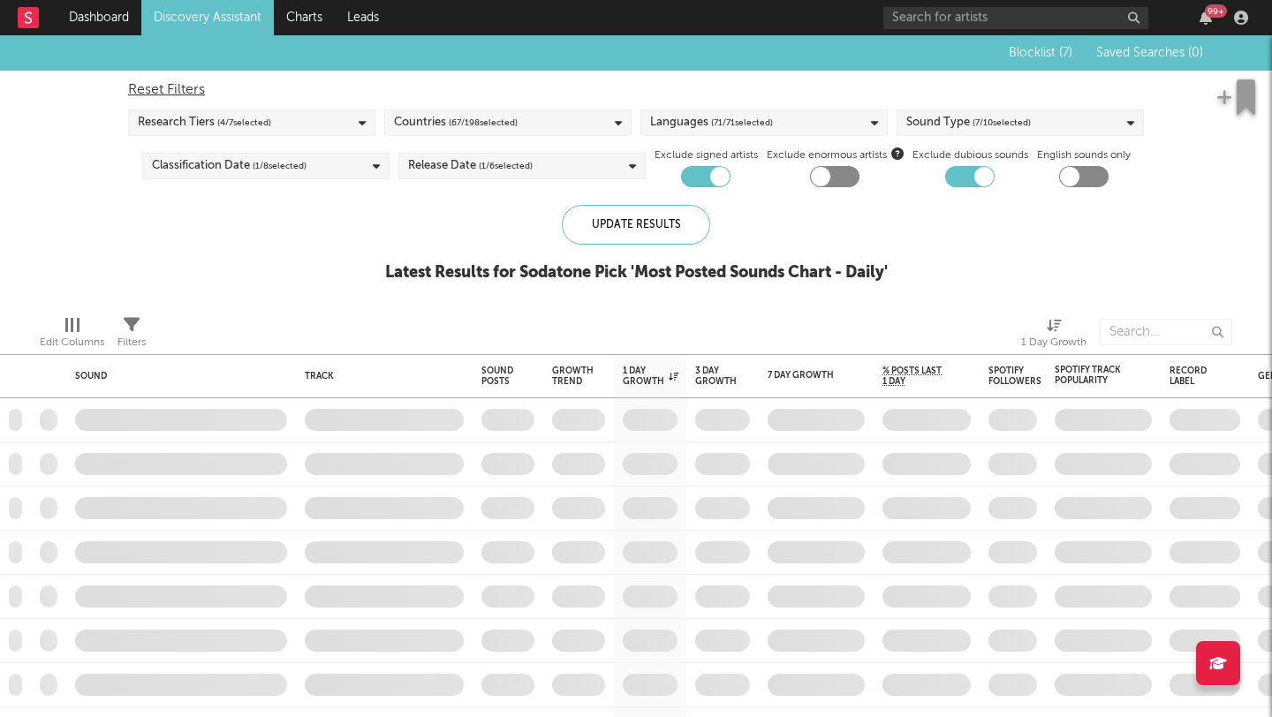
checkbox input "true"
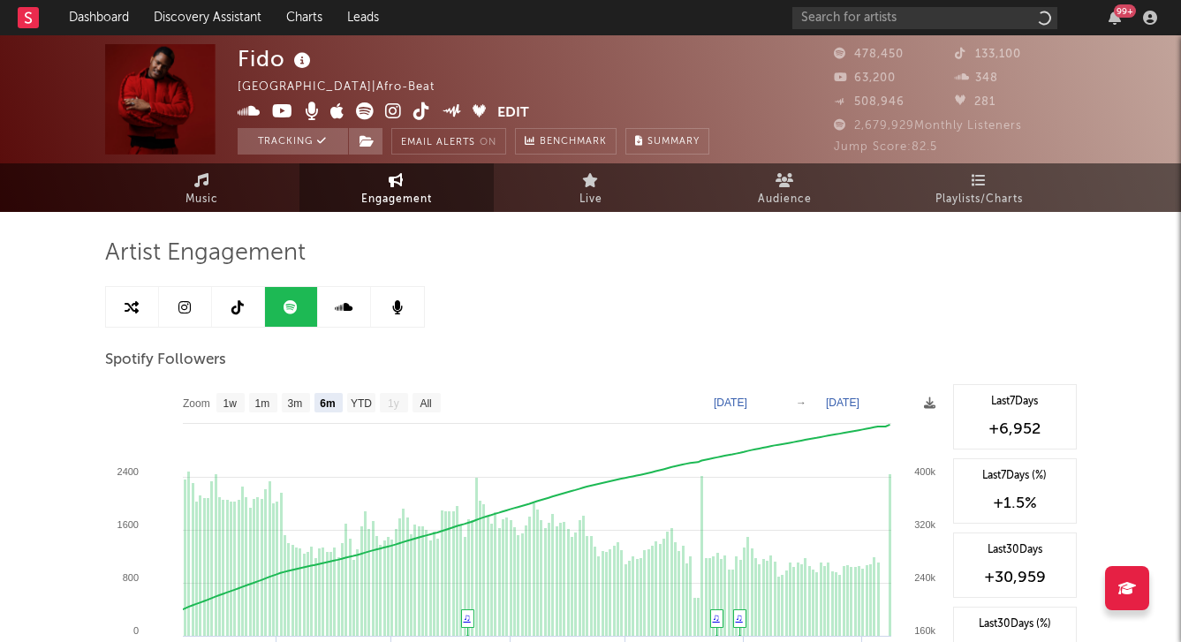
select select "6m"
select select "1w"
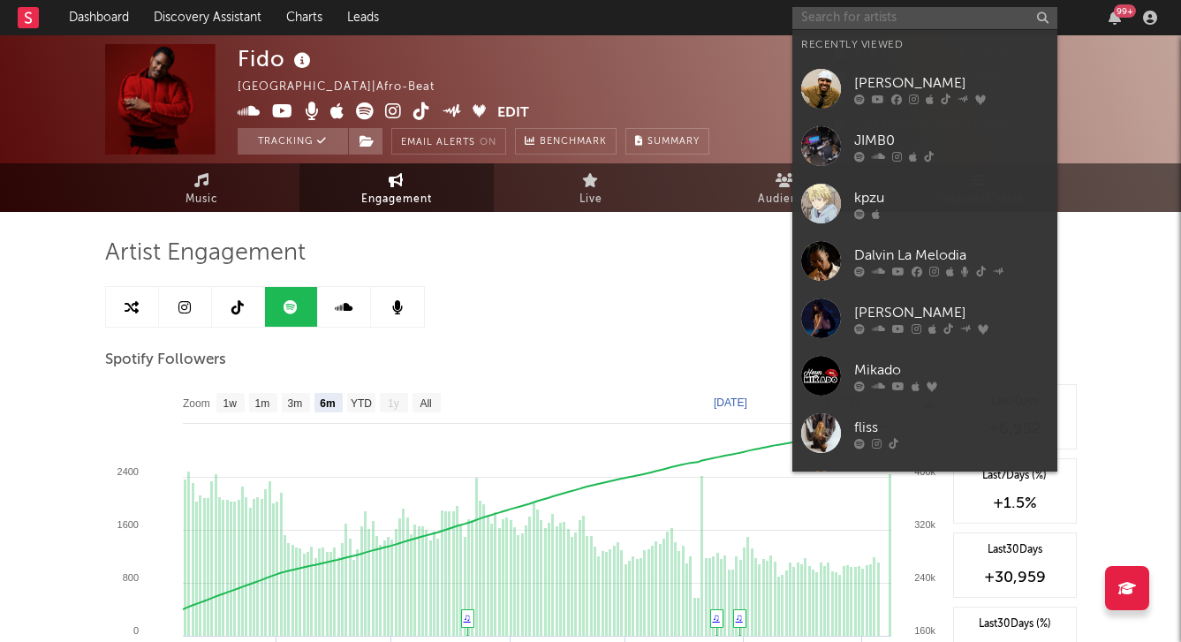
click at [877, 15] on input "text" at bounding box center [924, 18] width 265 height 22
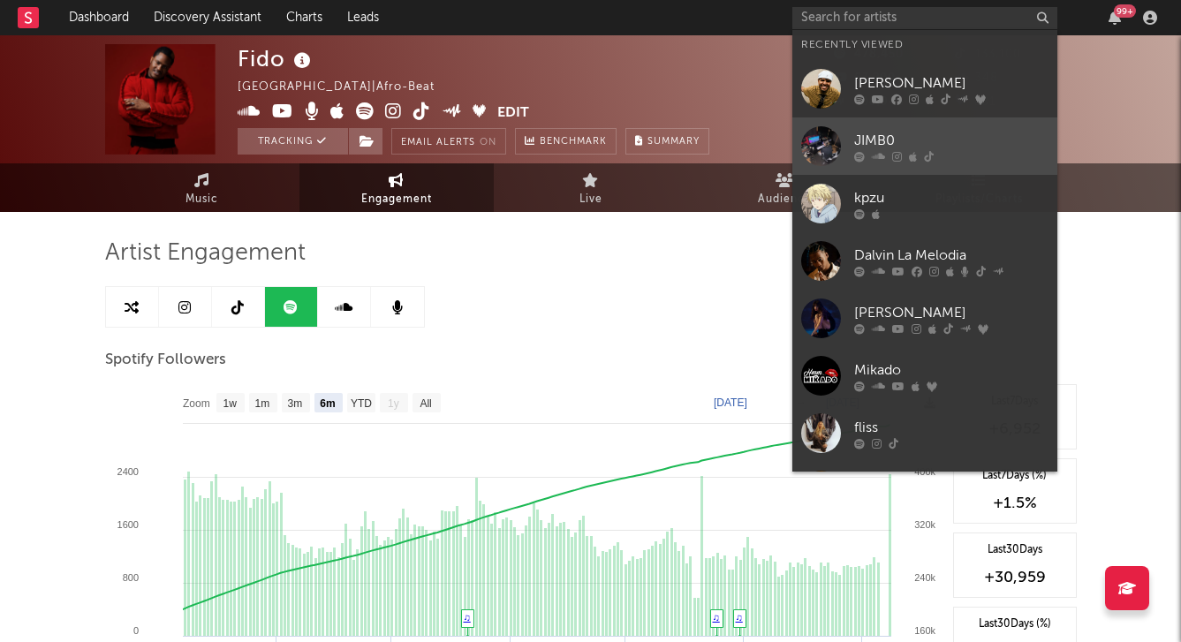
click at [846, 135] on link "JIMB0" at bounding box center [924, 145] width 265 height 57
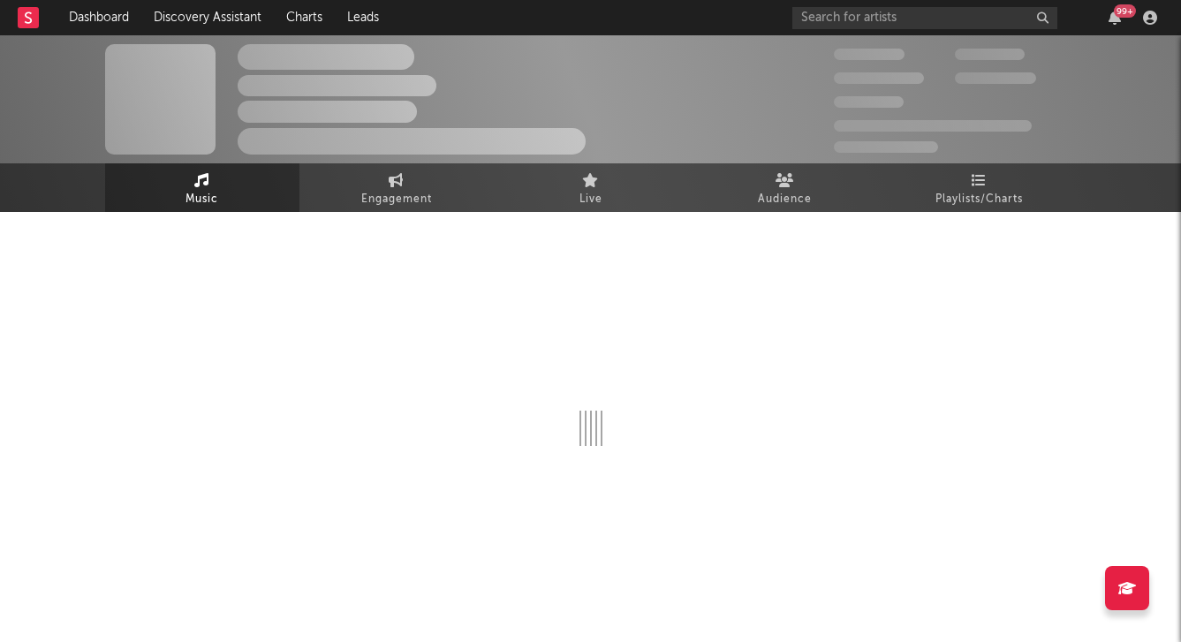
select select "1w"
